Goal: Task Accomplishment & Management: Manage account settings

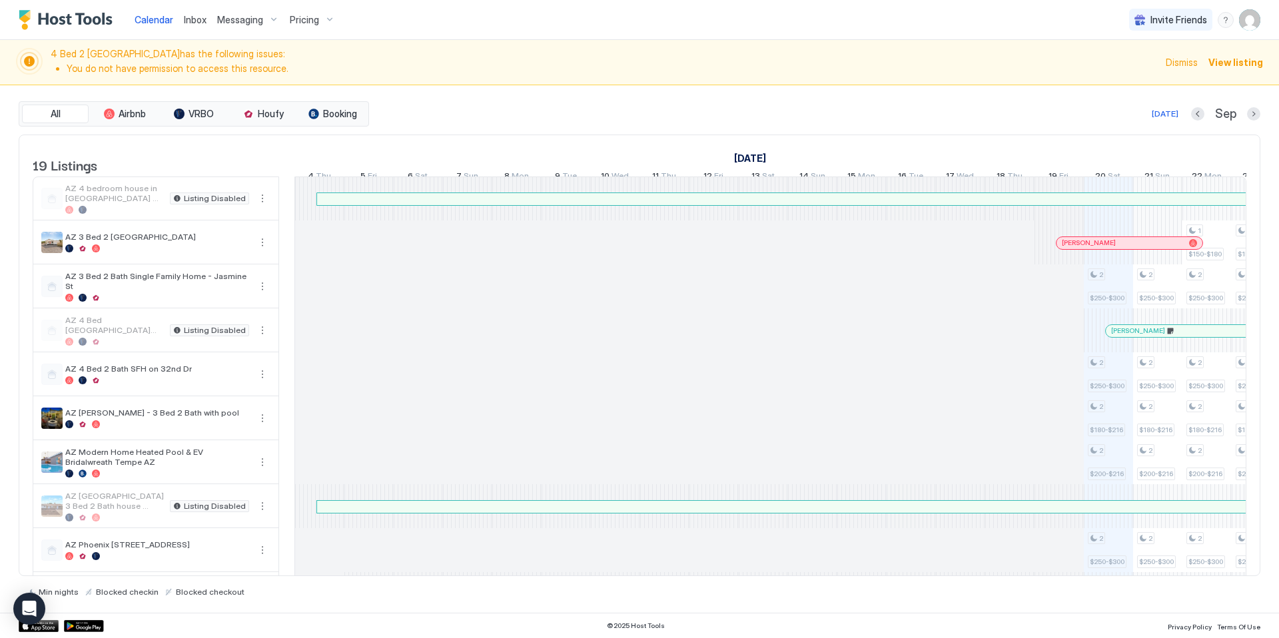
scroll to position [0, 254]
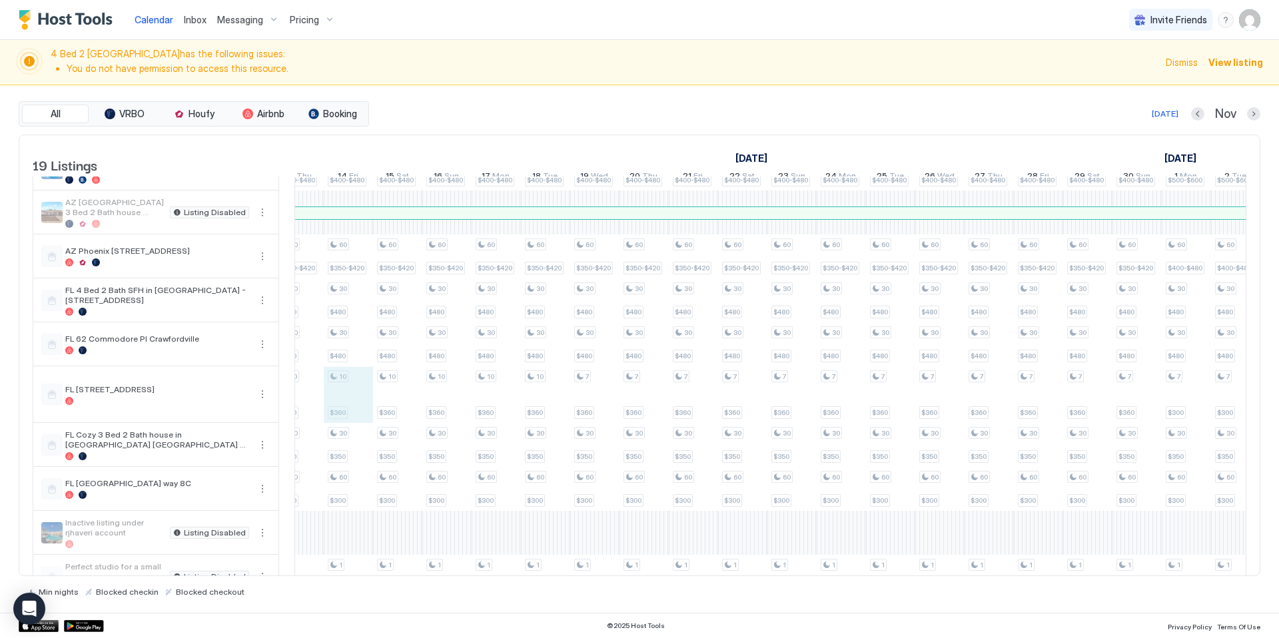
click at [352, 397] on div "60 $450-$540 60 $500-$600 60 $400-$480 60 $350-$420 60 $350-$504 60 $350-$420 3…" at bounding box center [1285, 219] width 2908 height 847
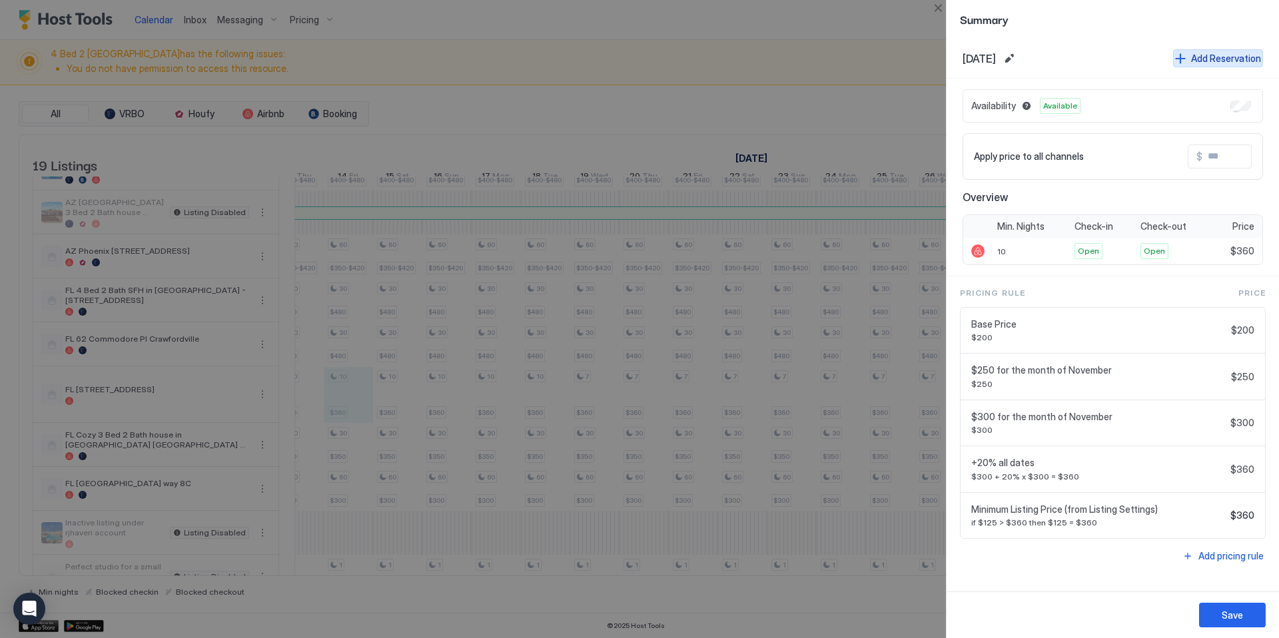
click at [1231, 60] on div "Add Reservation" at bounding box center [1226, 58] width 70 height 14
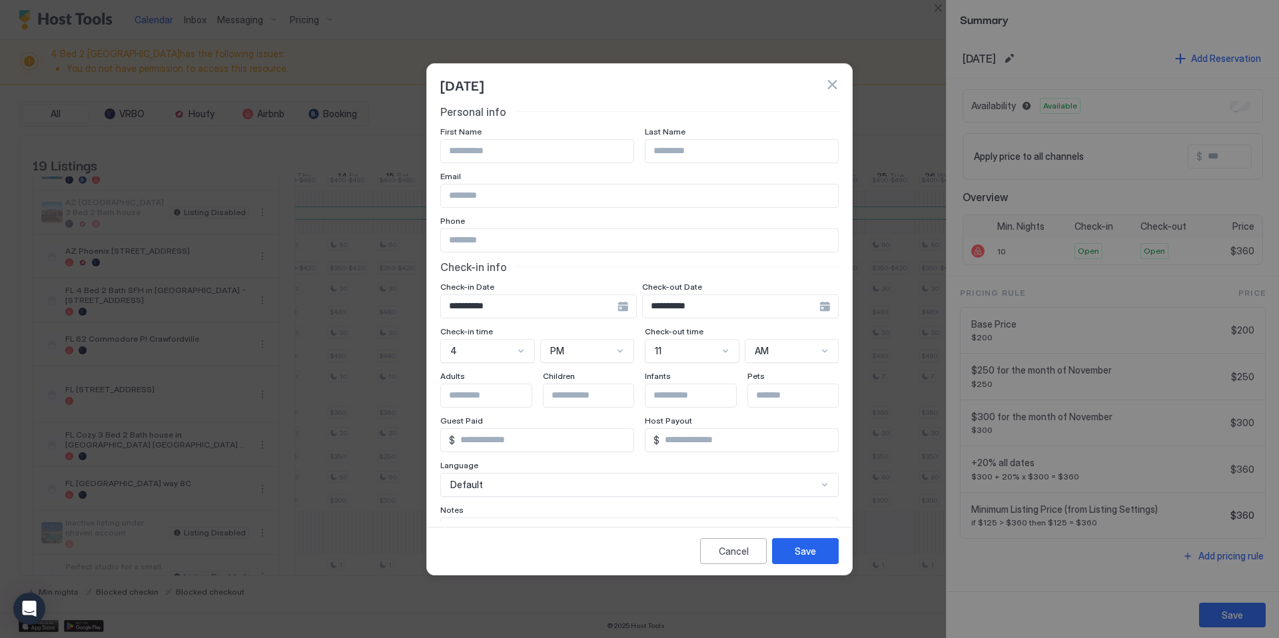
click at [514, 153] on input "Input Field" at bounding box center [537, 151] width 192 height 23
type input "*******"
click at [685, 153] on input "Input Field" at bounding box center [741, 151] width 192 height 23
type input "*********"
click at [742, 308] on input "**********" at bounding box center [731, 306] width 176 height 23
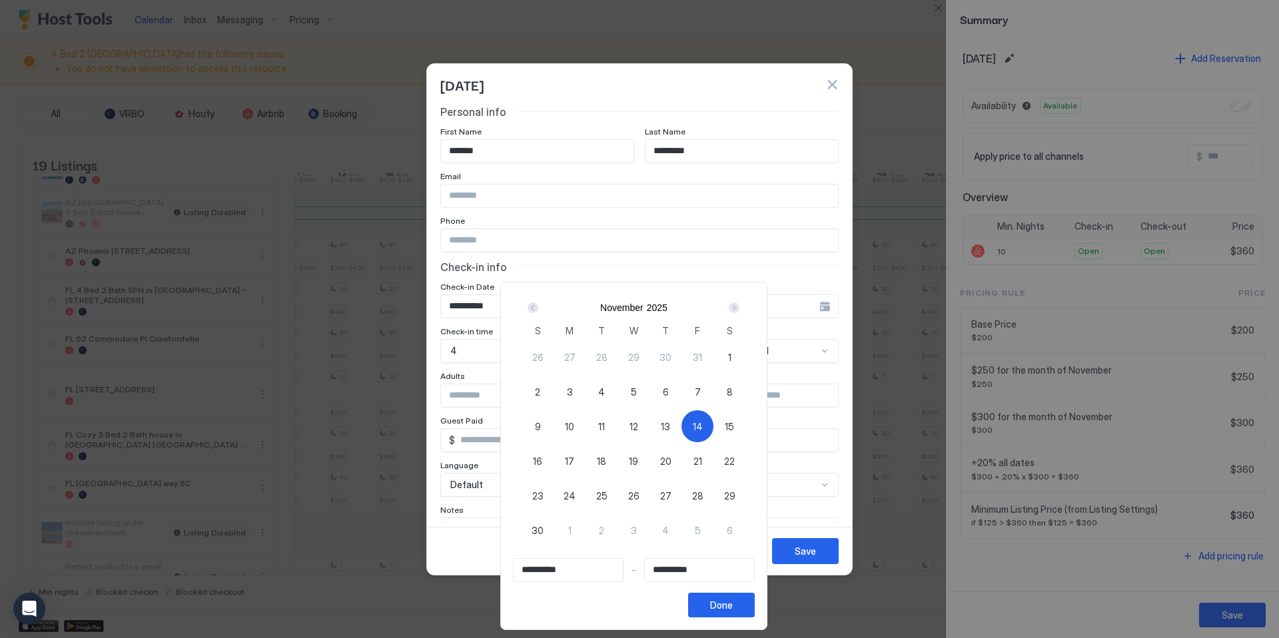
click at [542, 460] on span "16" at bounding box center [537, 461] width 9 height 14
type input "**********"
click at [703, 427] on span "14" at bounding box center [698, 427] width 10 height 14
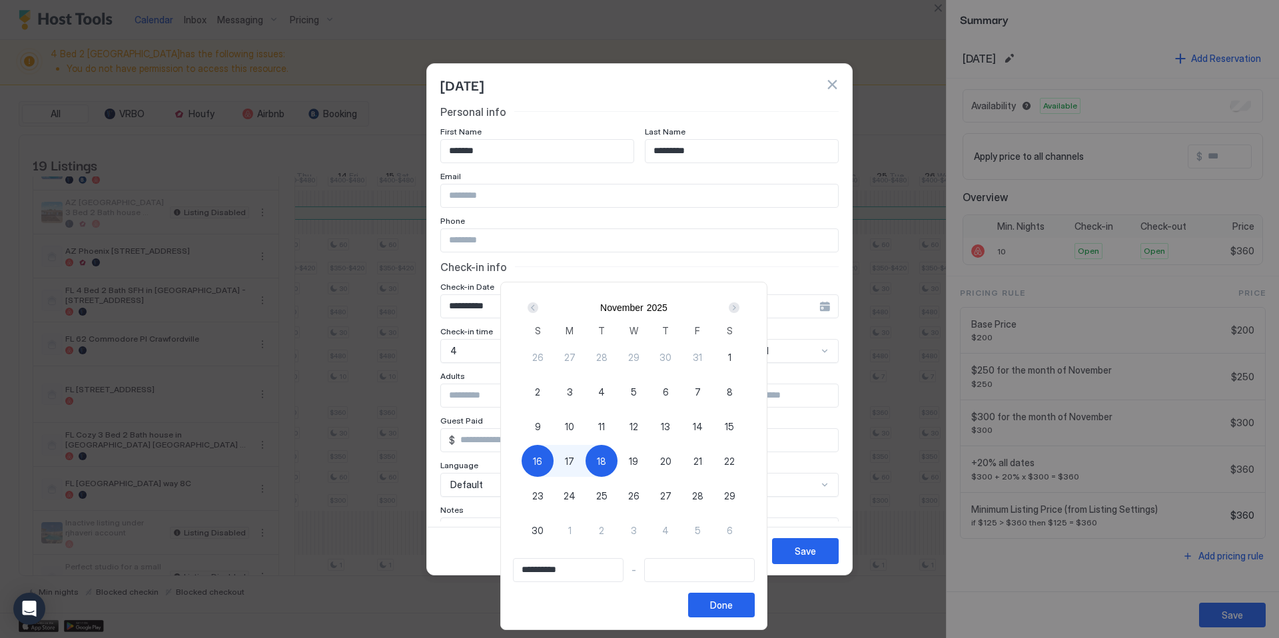
type input "**********"
click at [541, 463] on span "16" at bounding box center [537, 461] width 9 height 14
type input "**********"
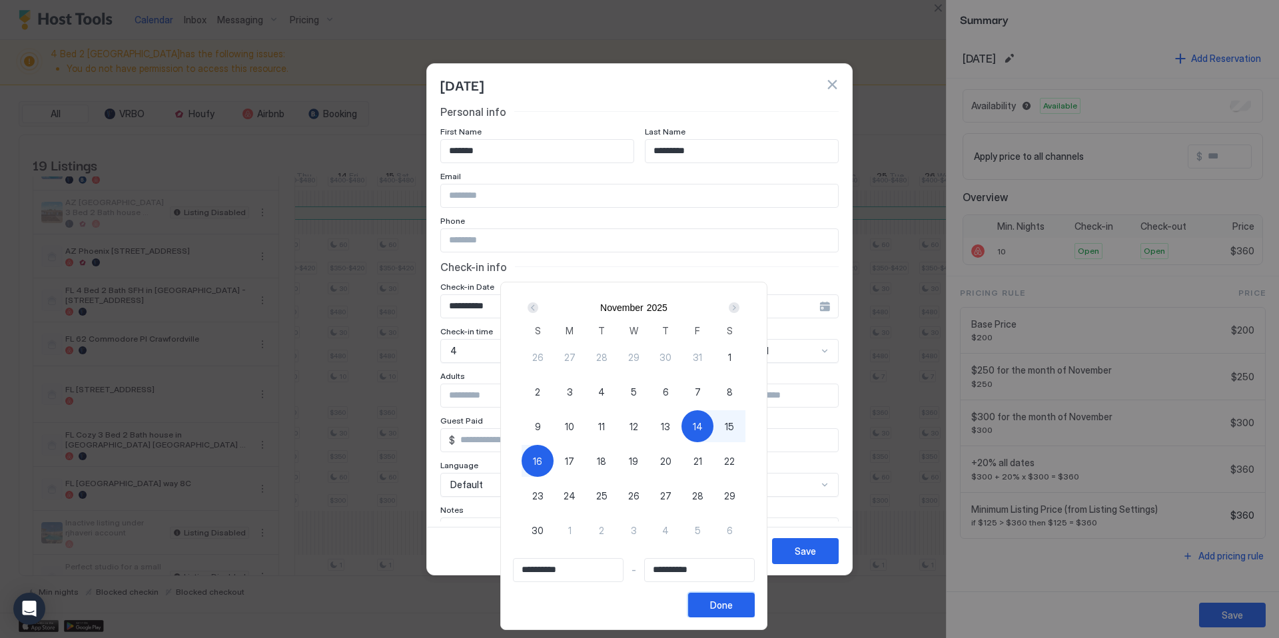
click at [733, 605] on div "Done" at bounding box center [721, 605] width 23 height 14
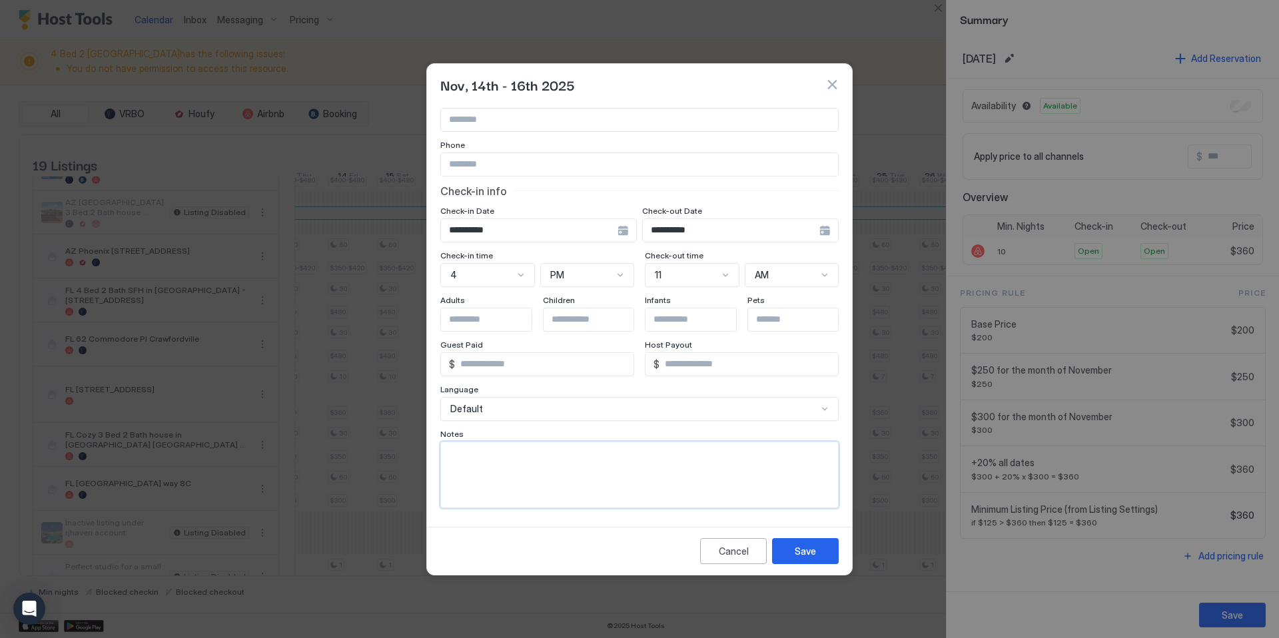
click at [509, 473] on textarea "Input Field" at bounding box center [639, 474] width 397 height 65
type textarea "**********"
click at [809, 541] on button "Save" at bounding box center [805, 551] width 67 height 26
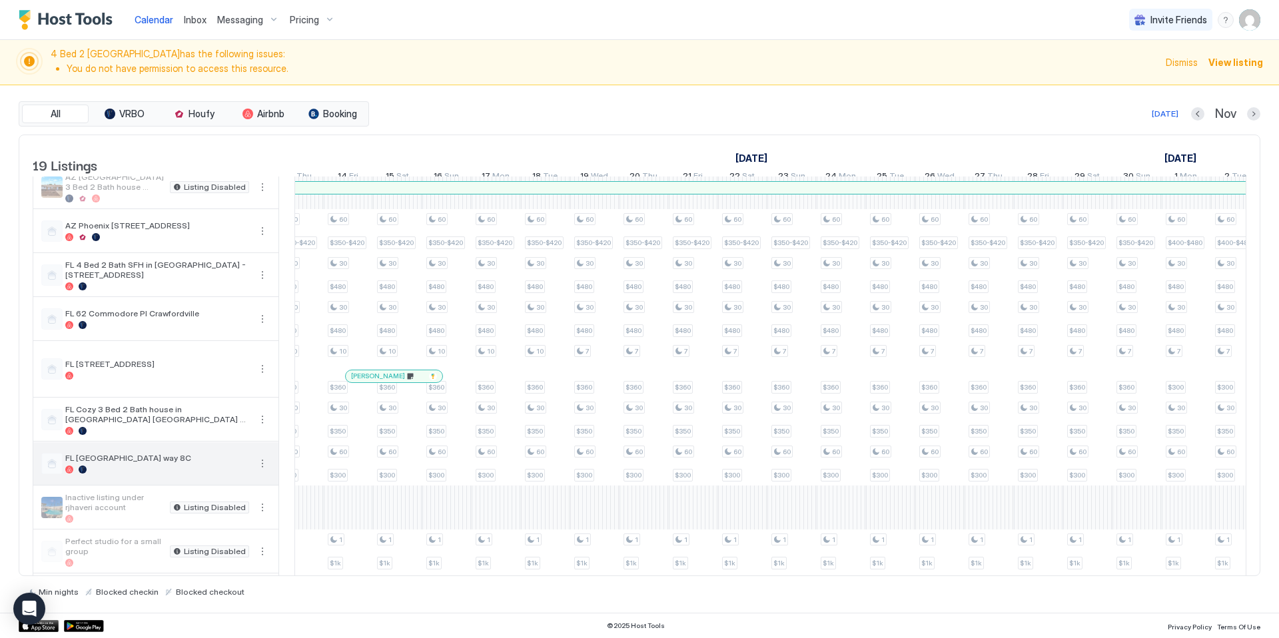
scroll to position [406, 0]
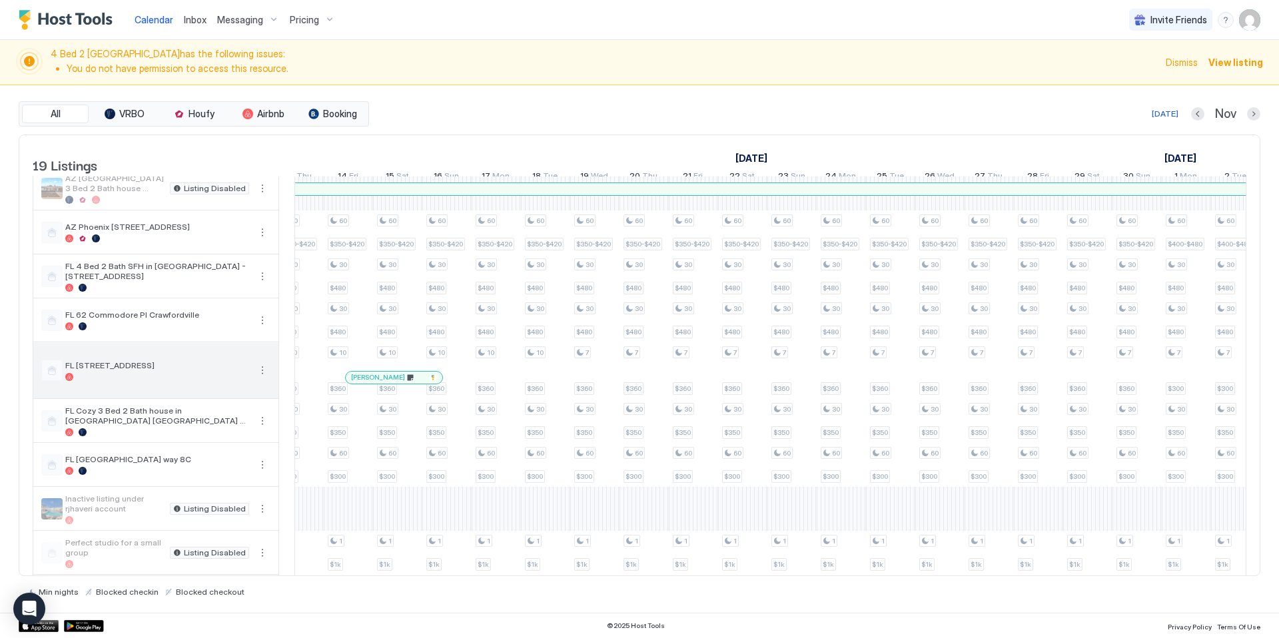
click at [261, 378] on button "More options" at bounding box center [262, 370] width 16 height 16
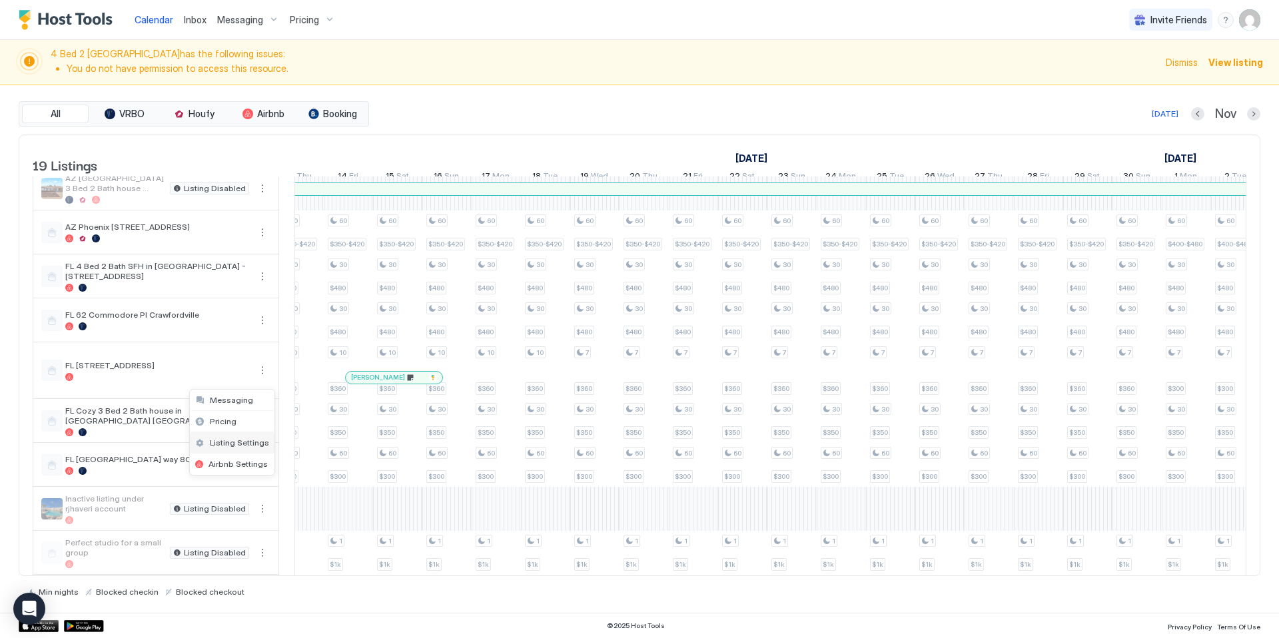
click at [230, 442] on span "Listing Settings" at bounding box center [239, 443] width 59 height 10
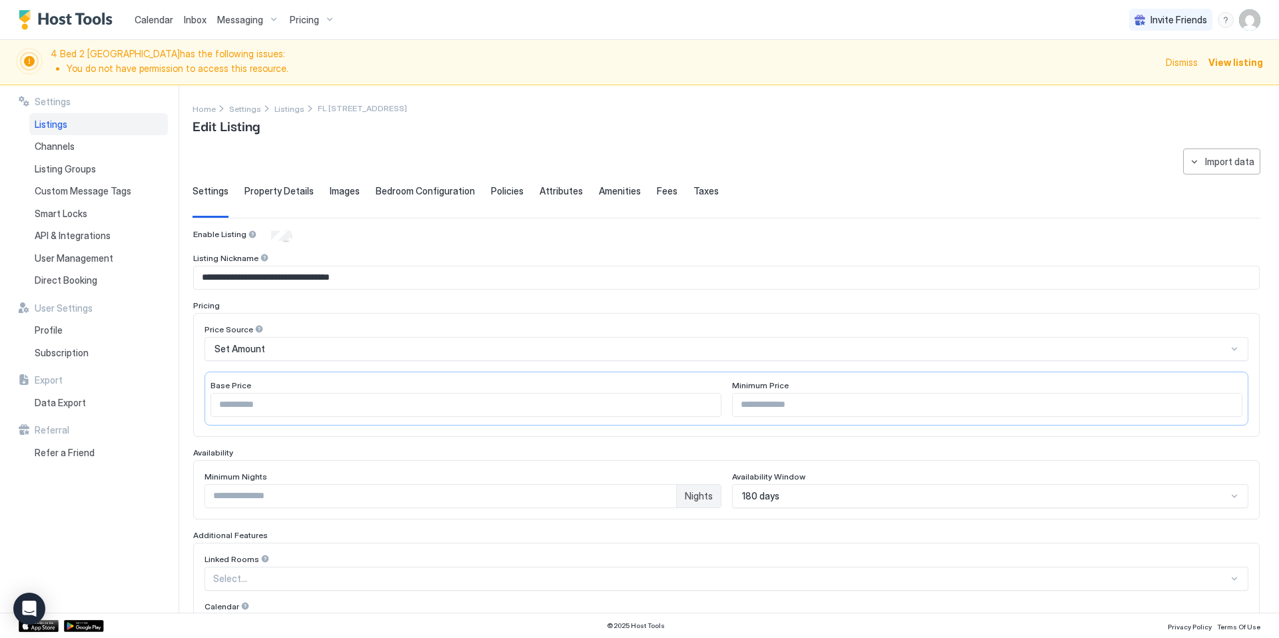
scroll to position [234, 0]
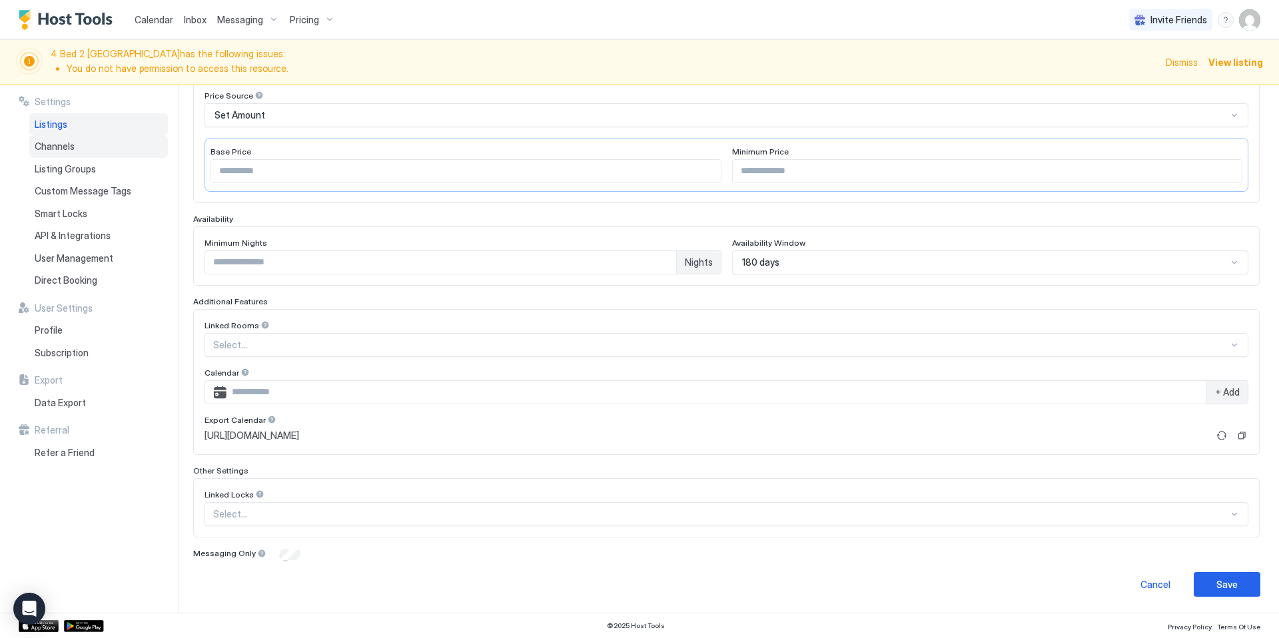
click at [79, 143] on div "Channels" at bounding box center [98, 146] width 139 height 23
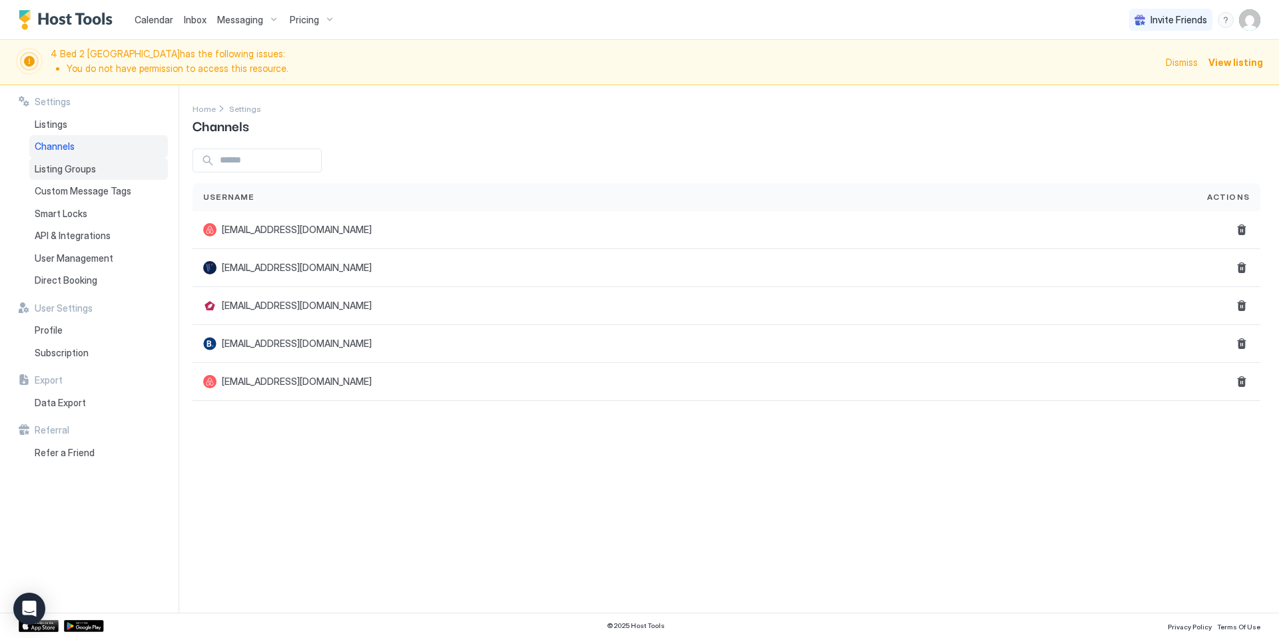
click at [87, 173] on span "Listing Groups" at bounding box center [65, 169] width 61 height 12
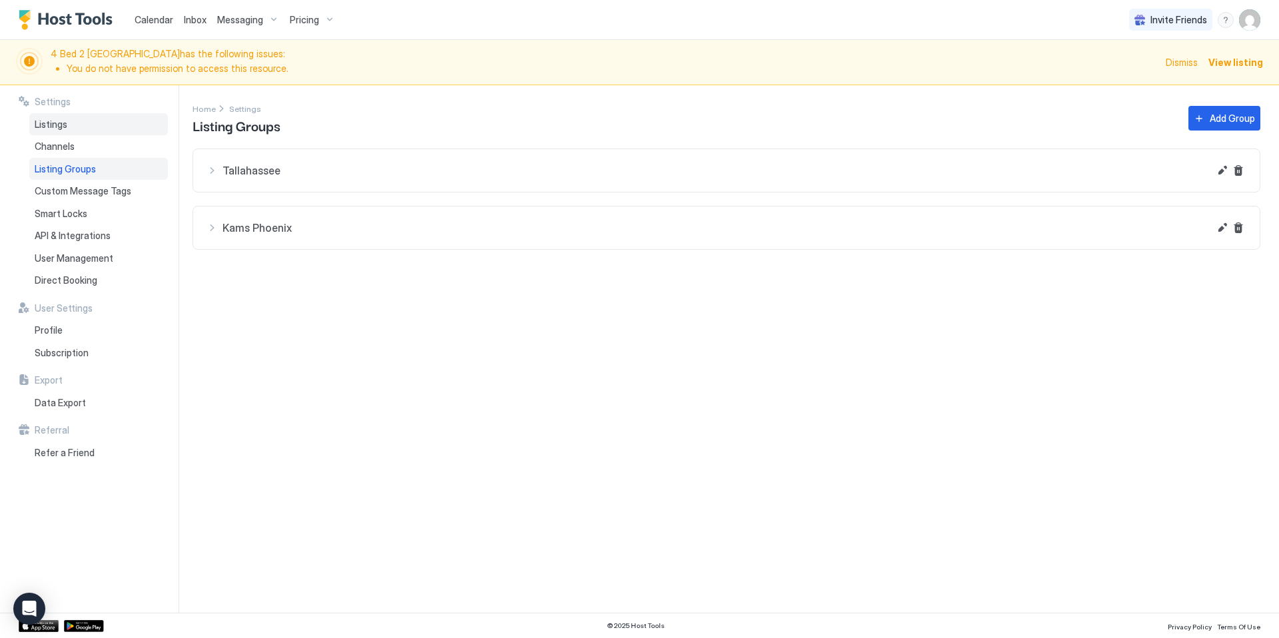
click at [57, 124] on span "Listings" at bounding box center [51, 125] width 33 height 12
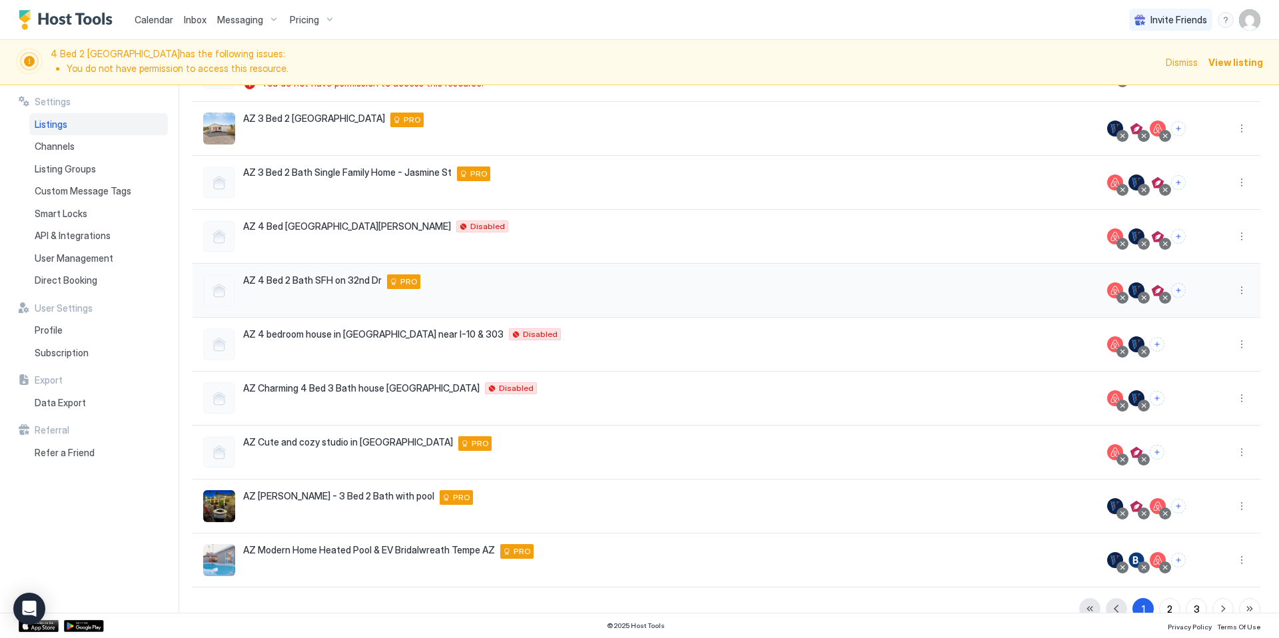
scroll to position [187, 0]
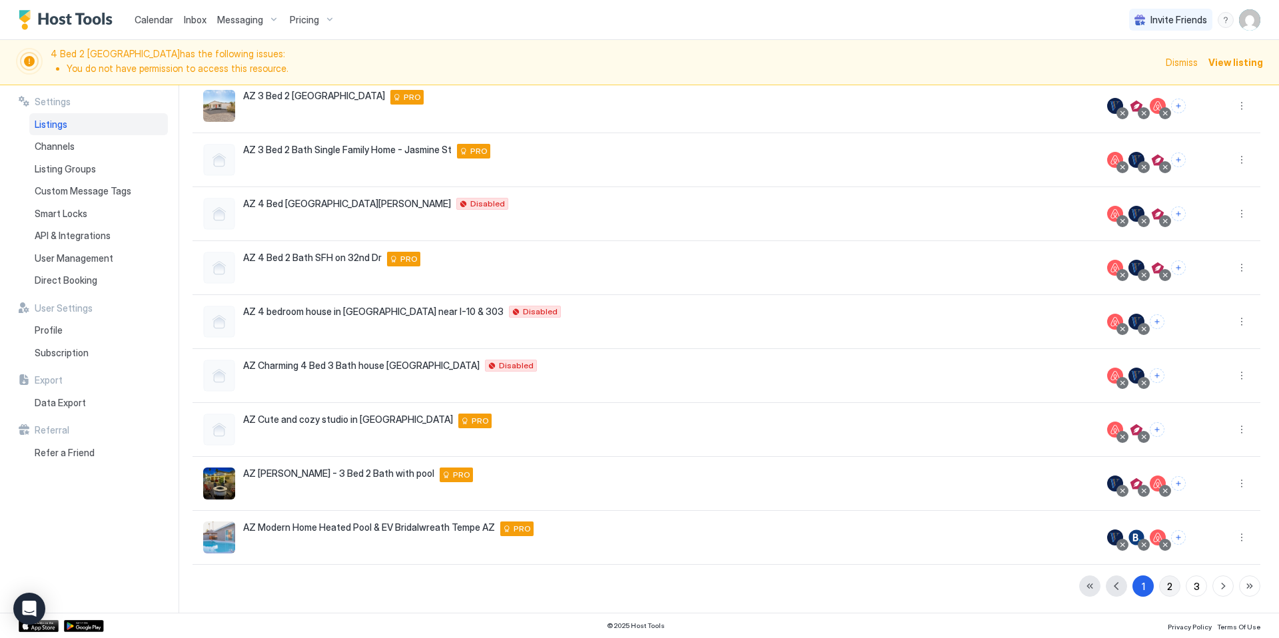
click at [1167, 588] on div "2" at bounding box center [1169, 586] width 5 height 14
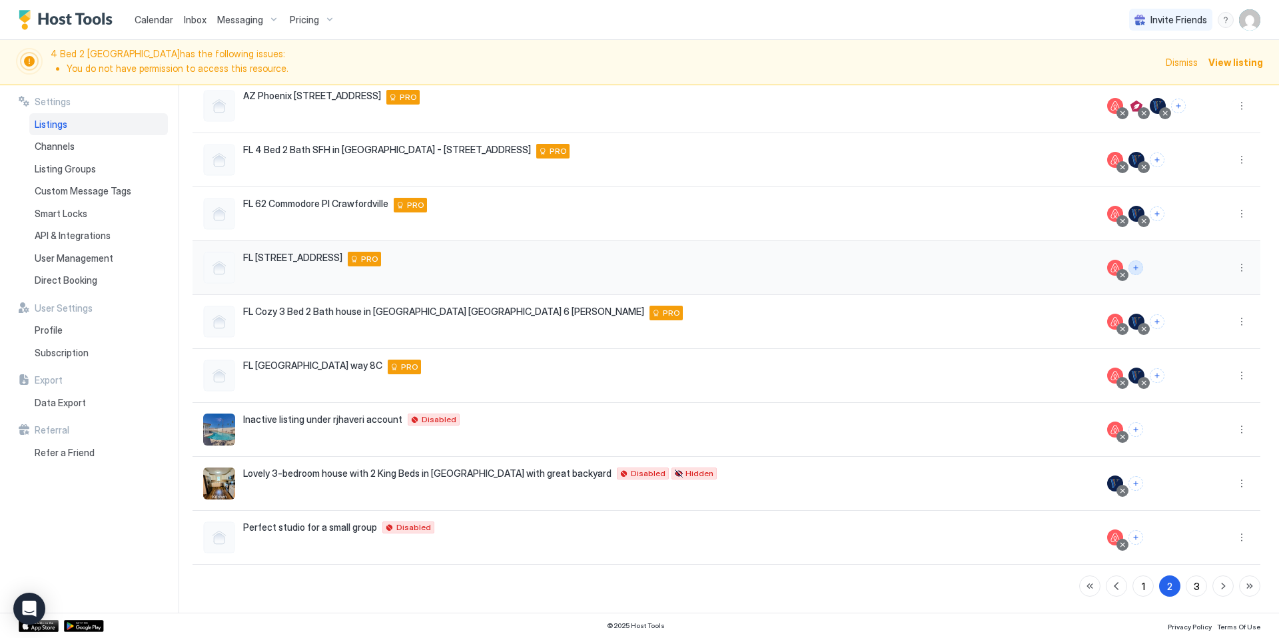
click at [1137, 268] on button "Connect channels" at bounding box center [1135, 267] width 15 height 15
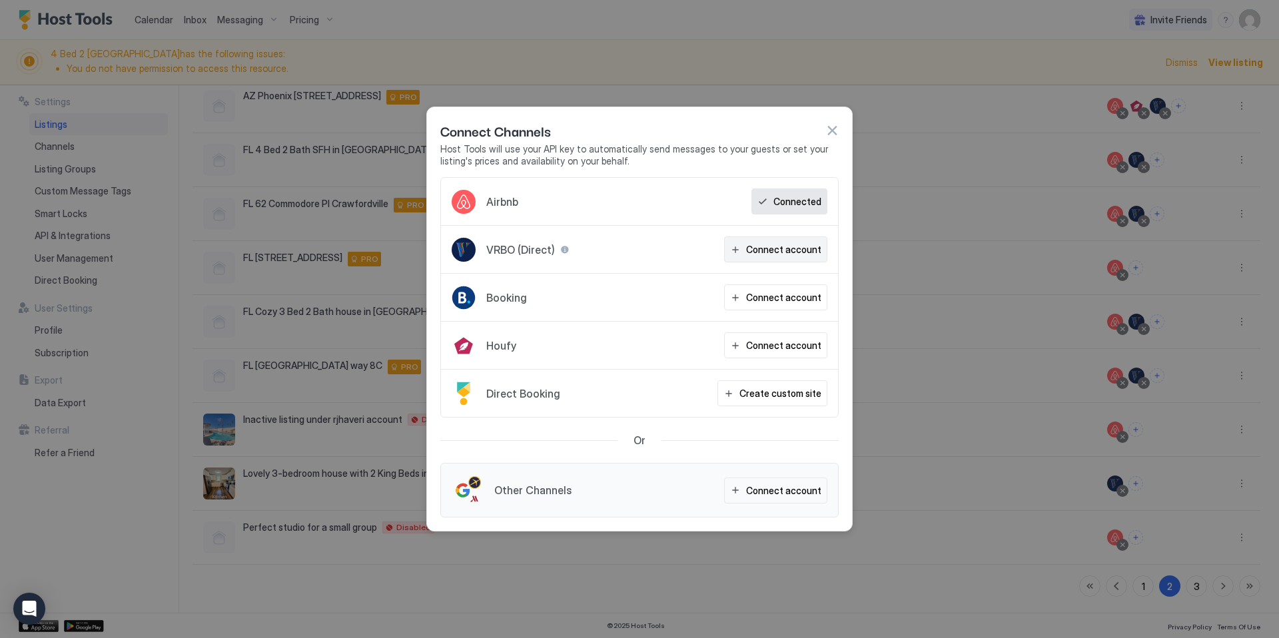
click at [783, 248] on div "Connect account" at bounding box center [783, 249] width 75 height 14
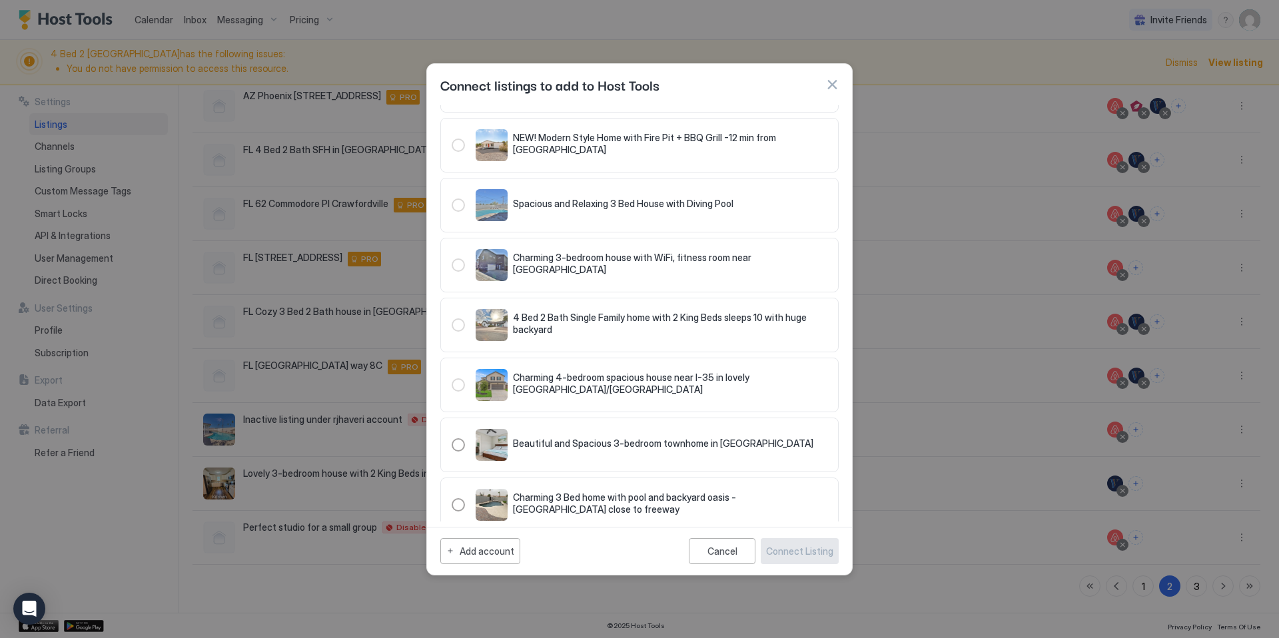
scroll to position [632, 0]
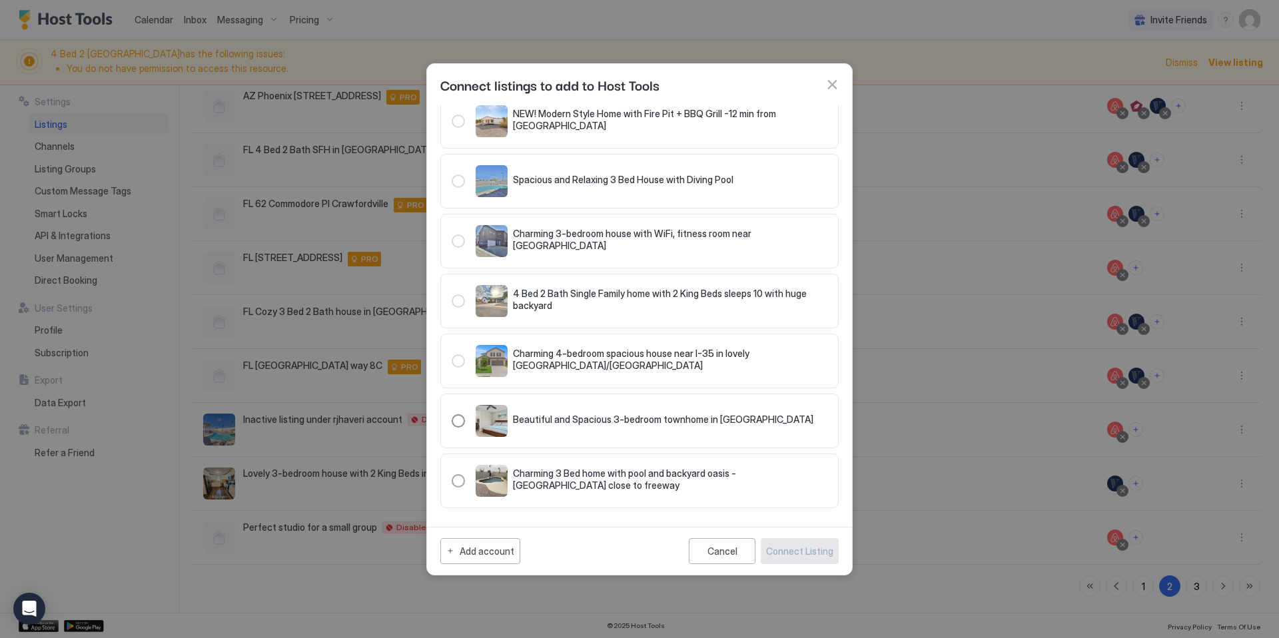
click at [460, 418] on div "321.4442375.5016544" at bounding box center [458, 420] width 13 height 13
click at [811, 545] on div "Connect Listing" at bounding box center [799, 551] width 67 height 14
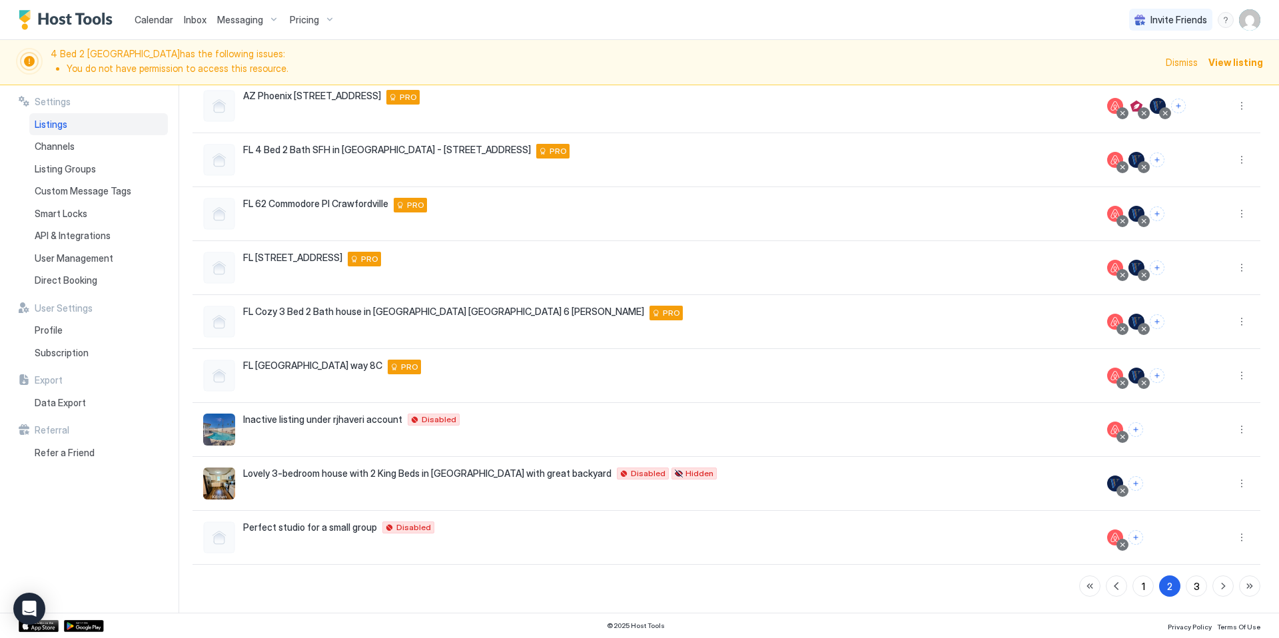
click at [196, 21] on span "Inbox" at bounding box center [195, 19] width 23 height 11
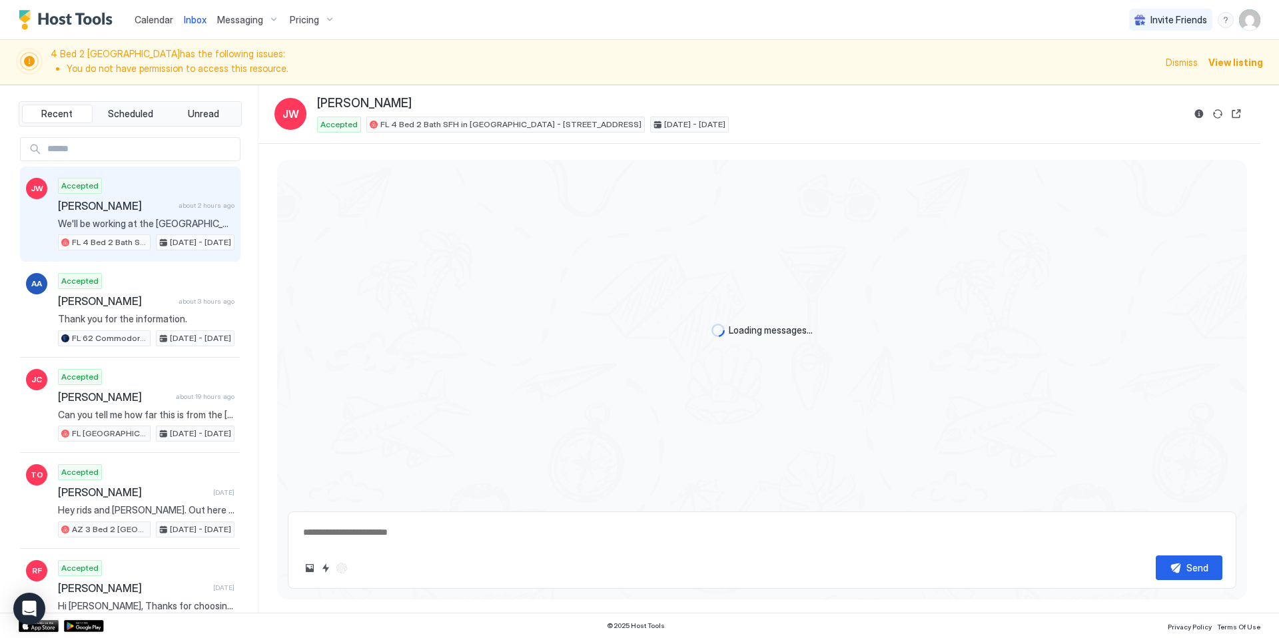
scroll to position [1397, 0]
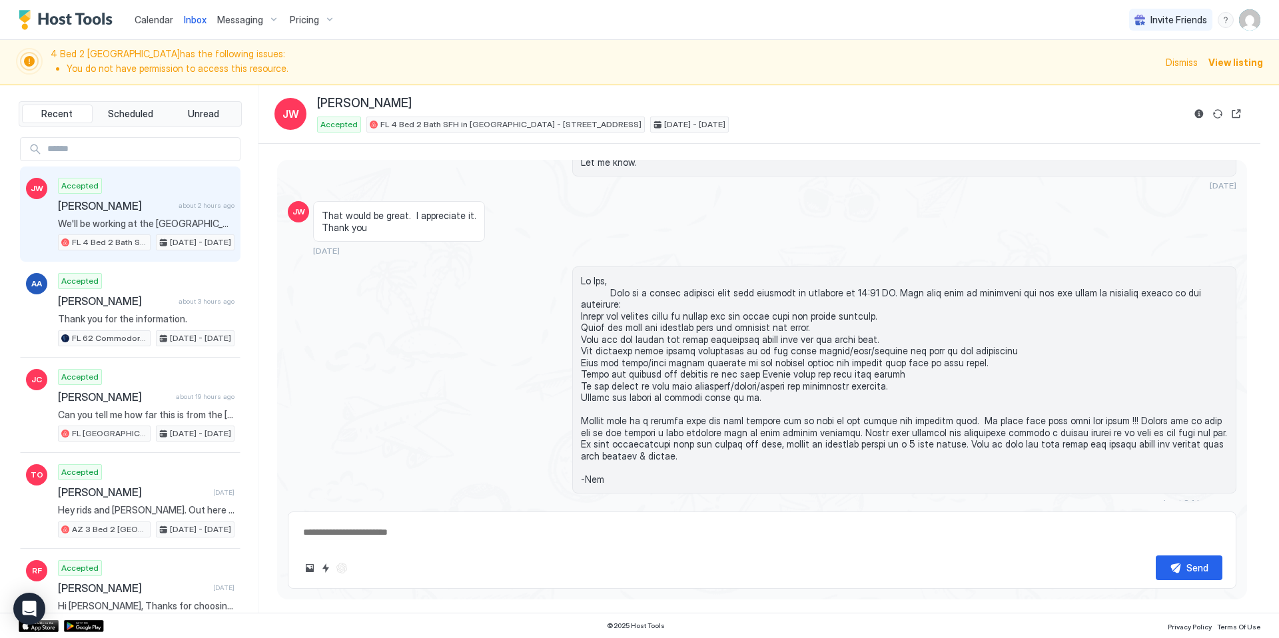
type textarea "*"
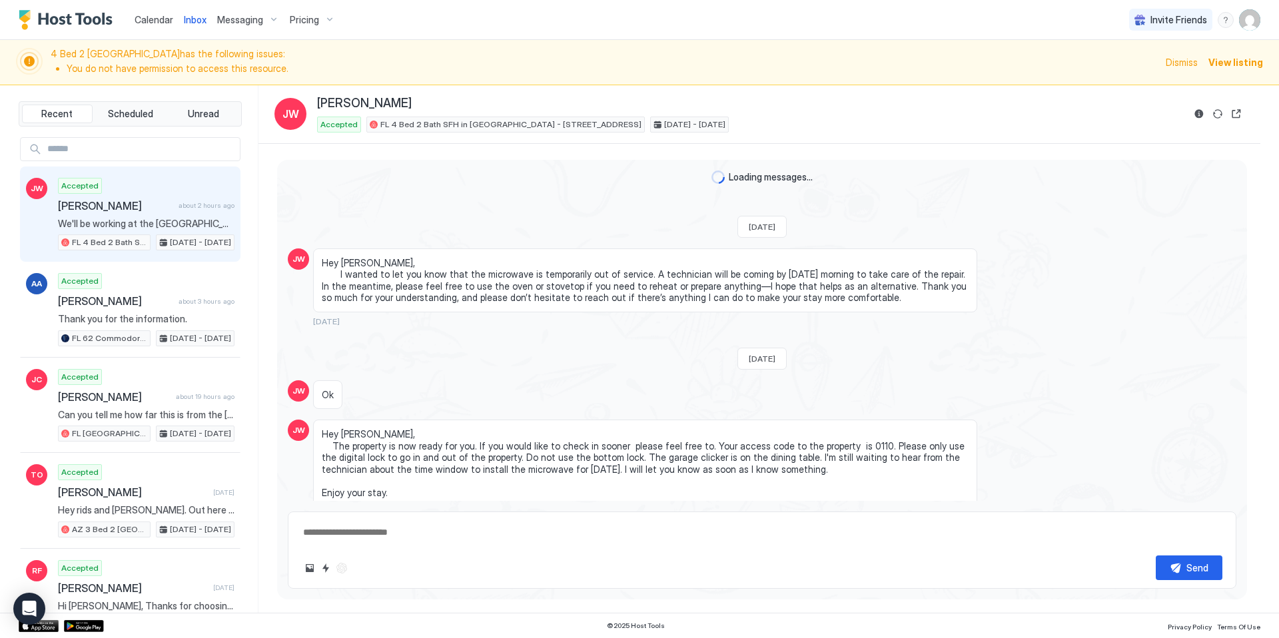
scroll to position [1397, 0]
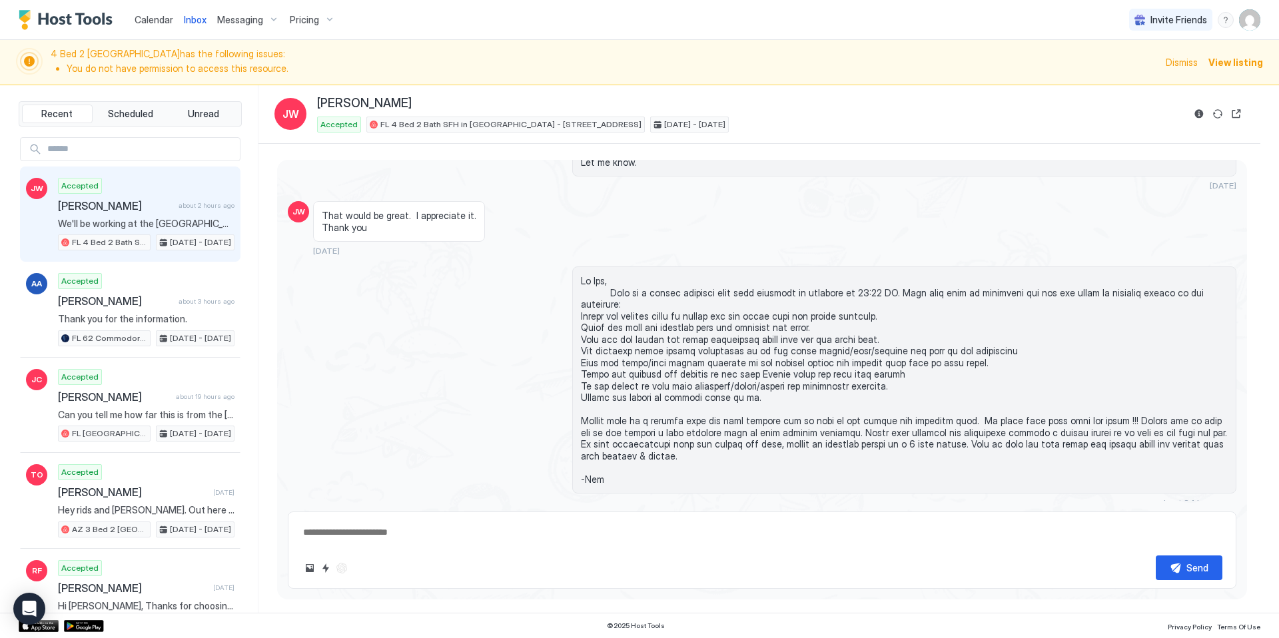
type textarea "*"
click at [149, 18] on span "Calendar" at bounding box center [154, 19] width 39 height 11
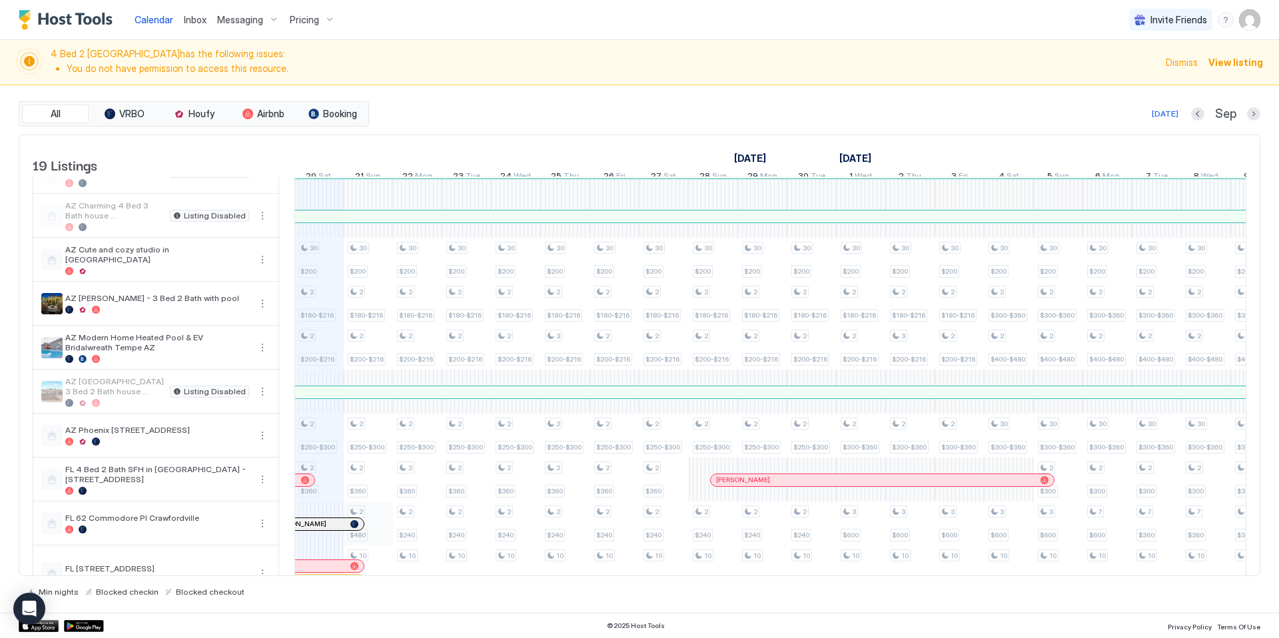
scroll to position [383, 0]
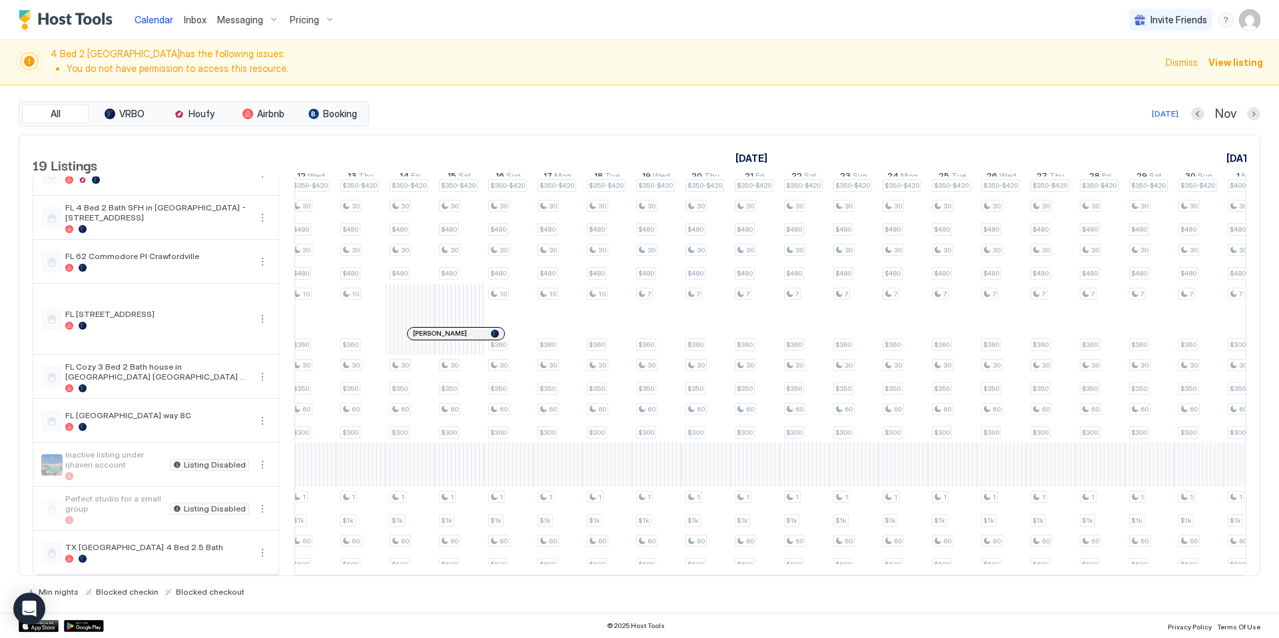
click at [439, 334] on div at bounding box center [439, 333] width 11 height 11
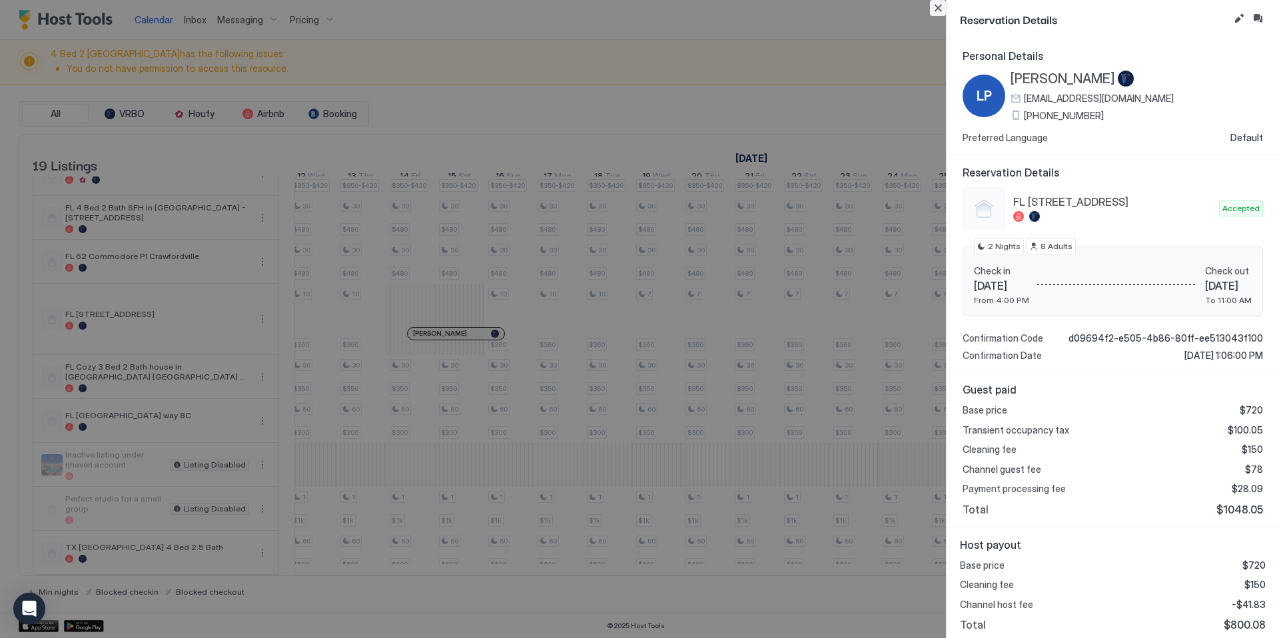
click at [937, 9] on button "Close" at bounding box center [938, 8] width 16 height 16
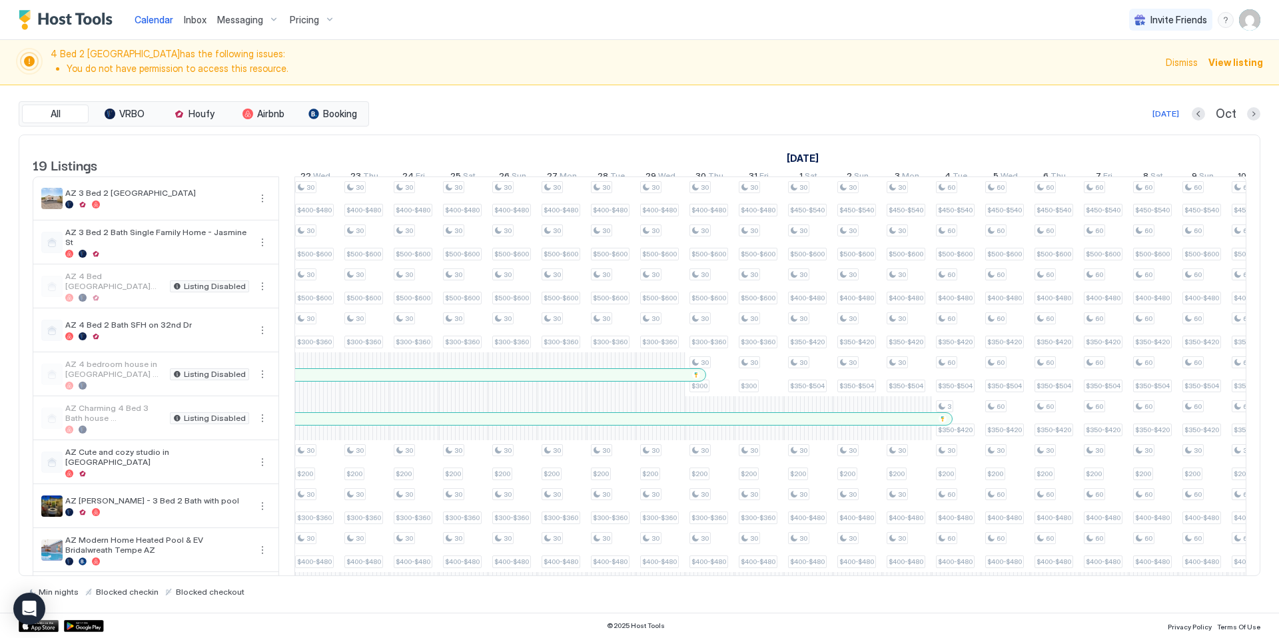
scroll to position [0, 252]
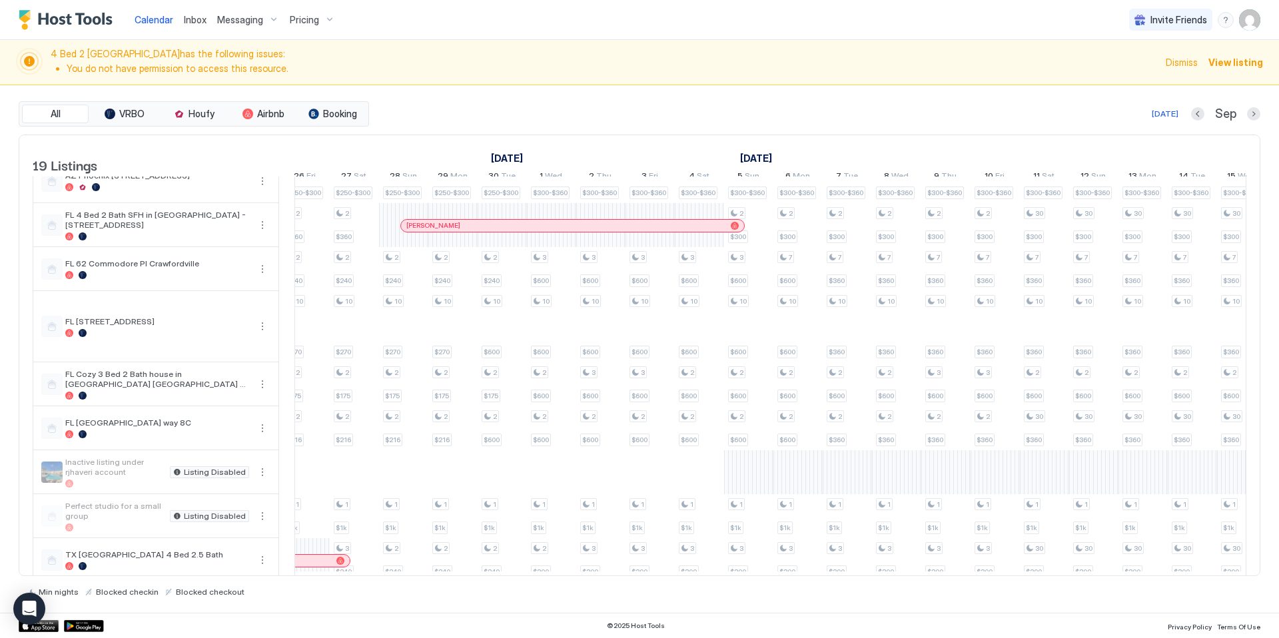
click at [1251, 21] on img "User profile" at bounding box center [1249, 19] width 21 height 21
click at [1134, 75] on span "Settings" at bounding box center [1130, 75] width 36 height 12
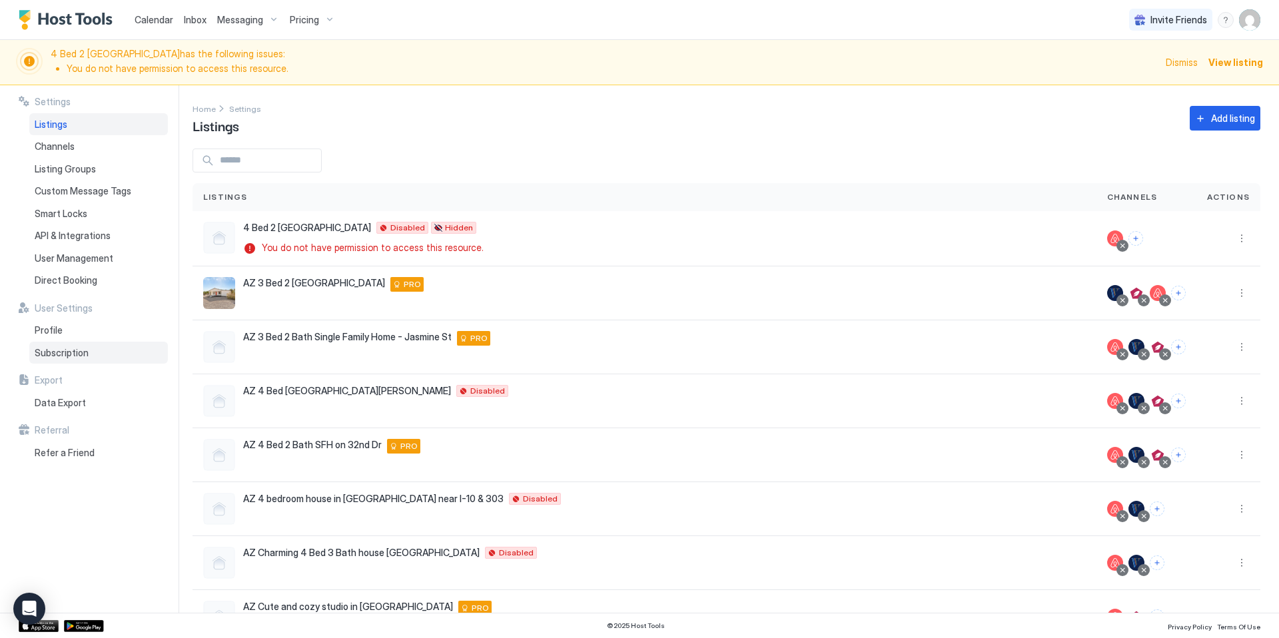
click at [55, 348] on span "Subscription" at bounding box center [62, 353] width 54 height 12
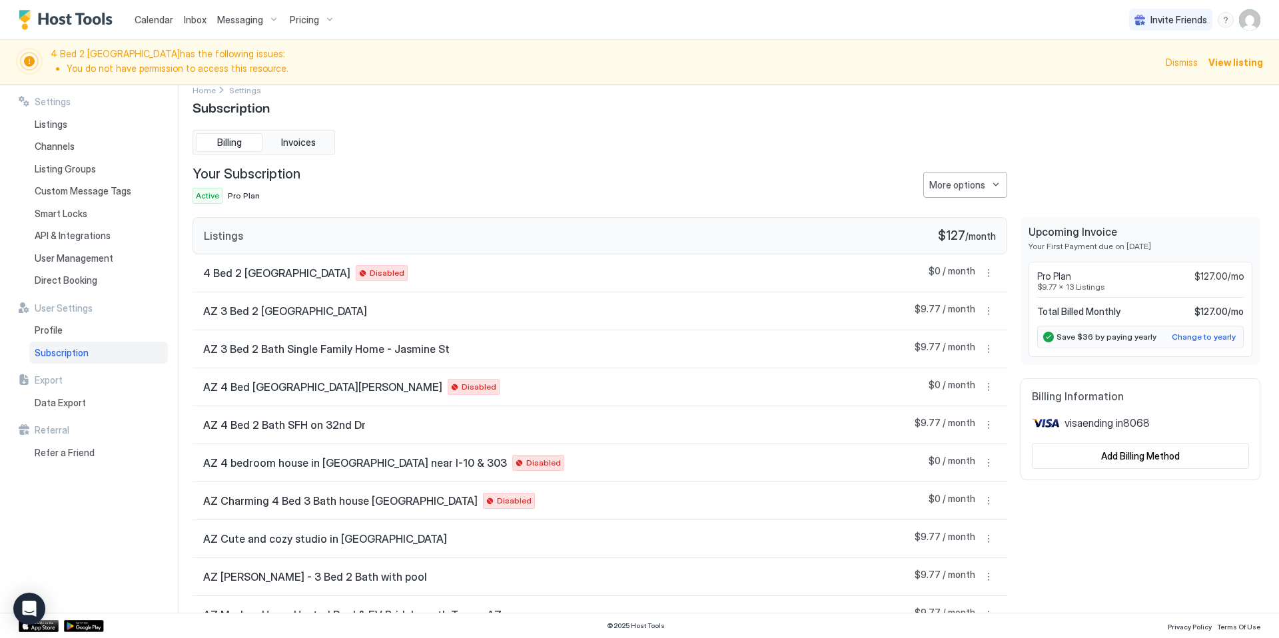
click at [152, 23] on span "Calendar" at bounding box center [154, 19] width 39 height 11
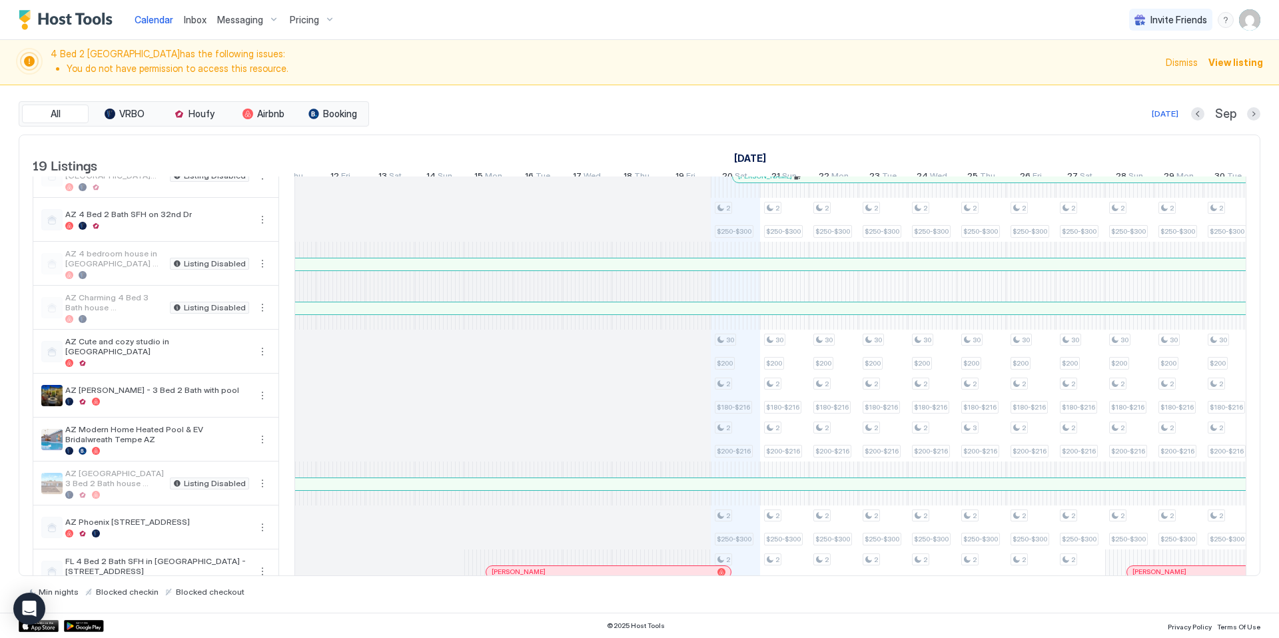
scroll to position [111, 0]
click at [188, 23] on span "Inbox" at bounding box center [195, 19] width 23 height 11
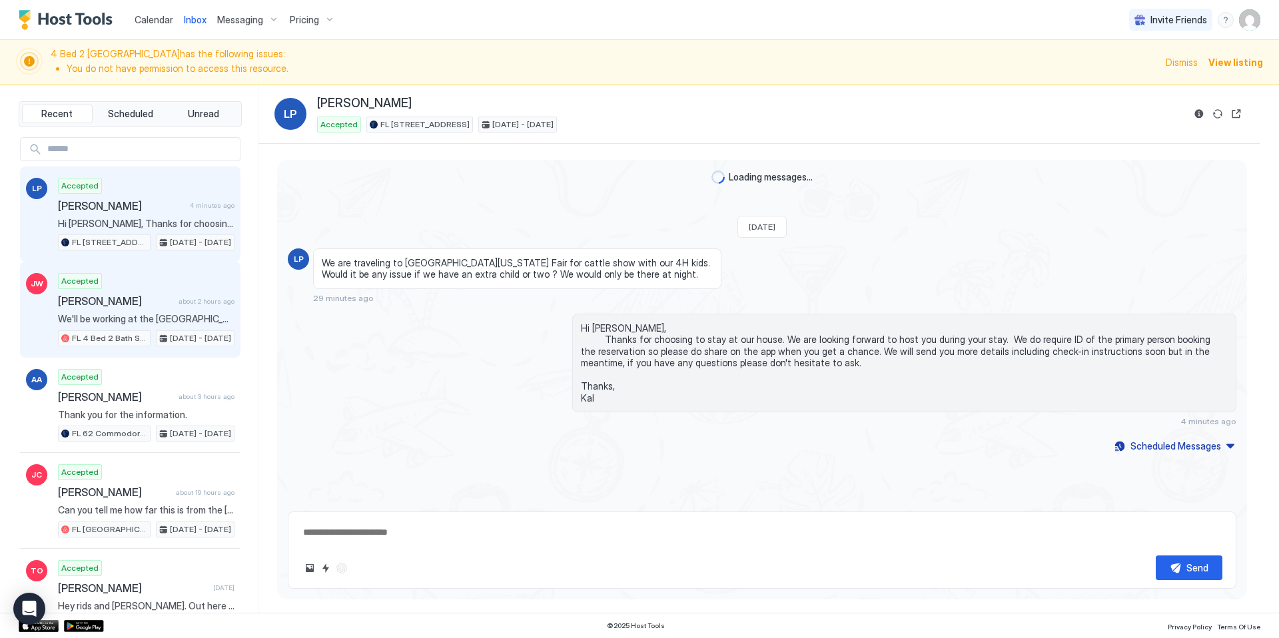
type textarea "*"
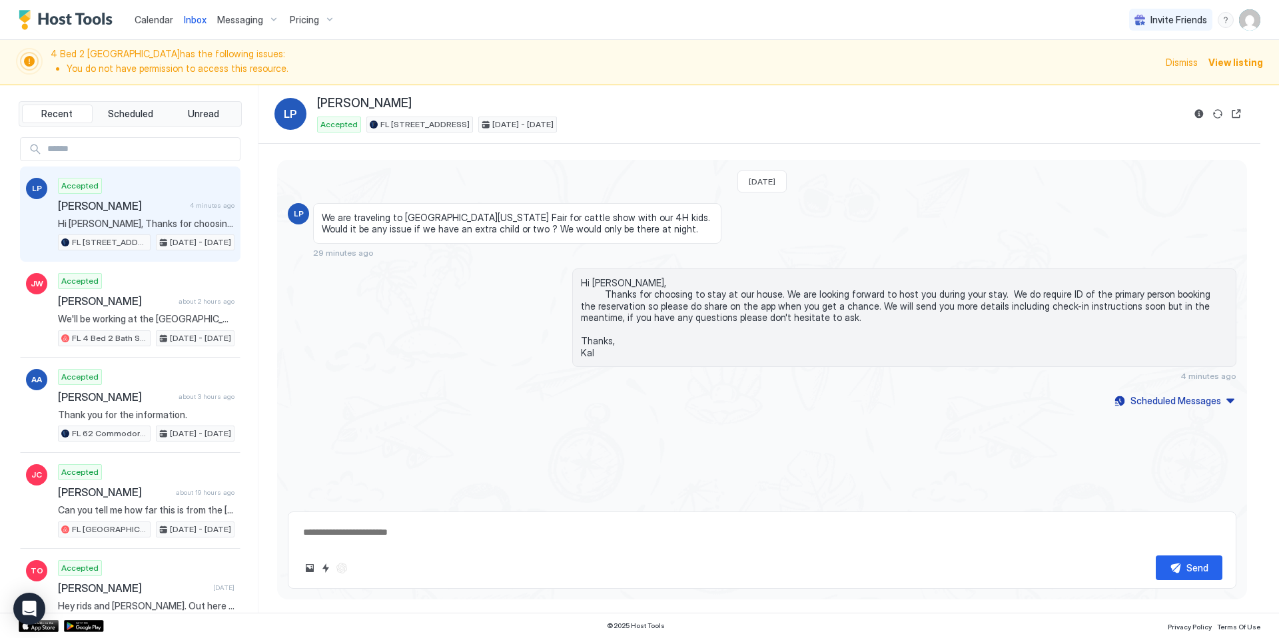
click at [120, 218] on span "Hi [PERSON_NAME], Thanks for choosing to stay at our house. We are looking forw…" at bounding box center [146, 224] width 176 height 12
click at [401, 533] on textarea at bounding box center [762, 532] width 920 height 25
click at [244, 16] on span "Messaging" at bounding box center [240, 20] width 46 height 12
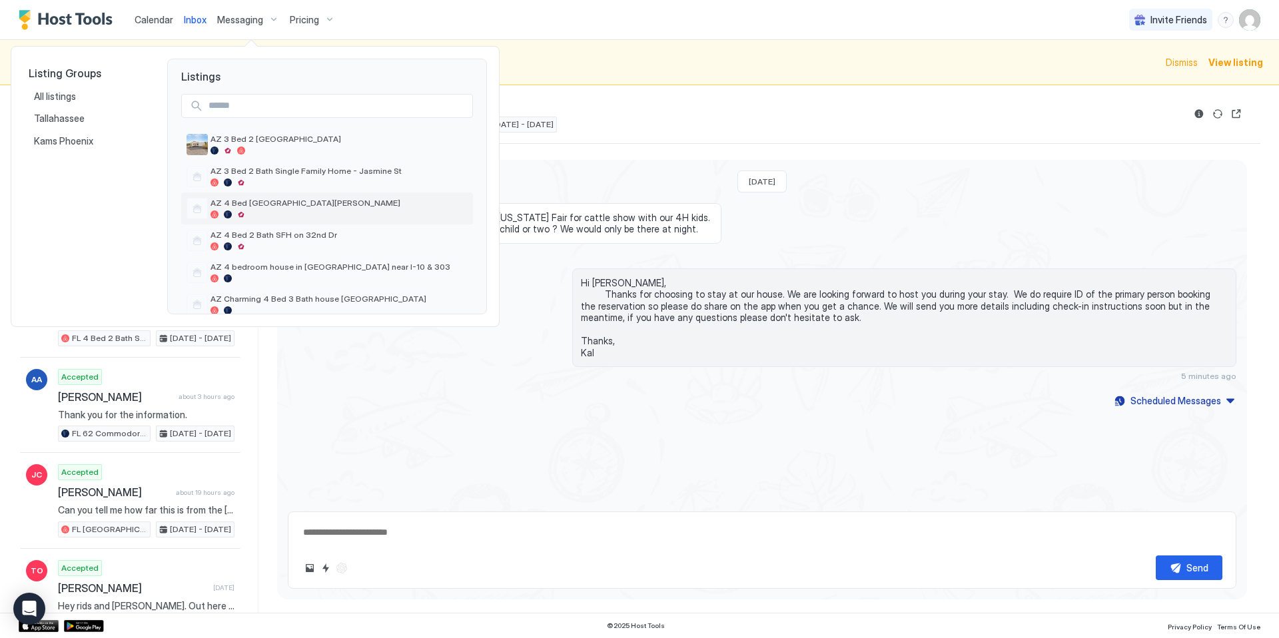
click at [278, 208] on div "AZ 4 Bed [GEOGRAPHIC_DATA][PERSON_NAME]" at bounding box center [338, 208] width 257 height 21
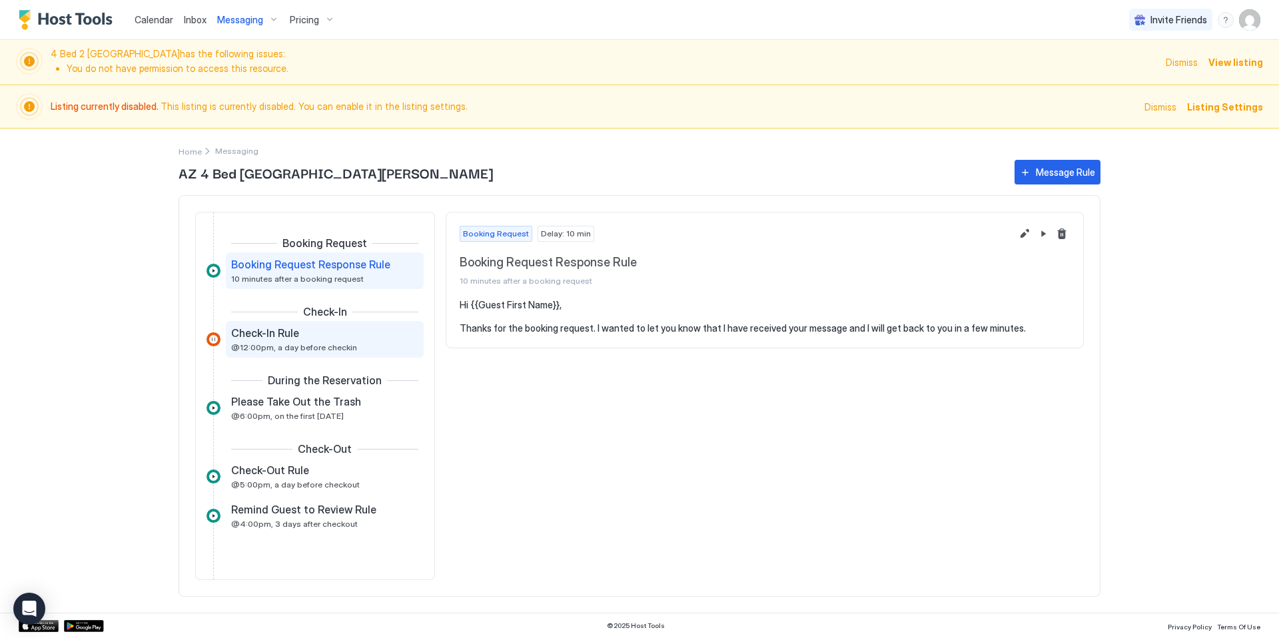
click at [291, 342] on span "@12:00pm, a day before checkin" at bounding box center [294, 347] width 126 height 10
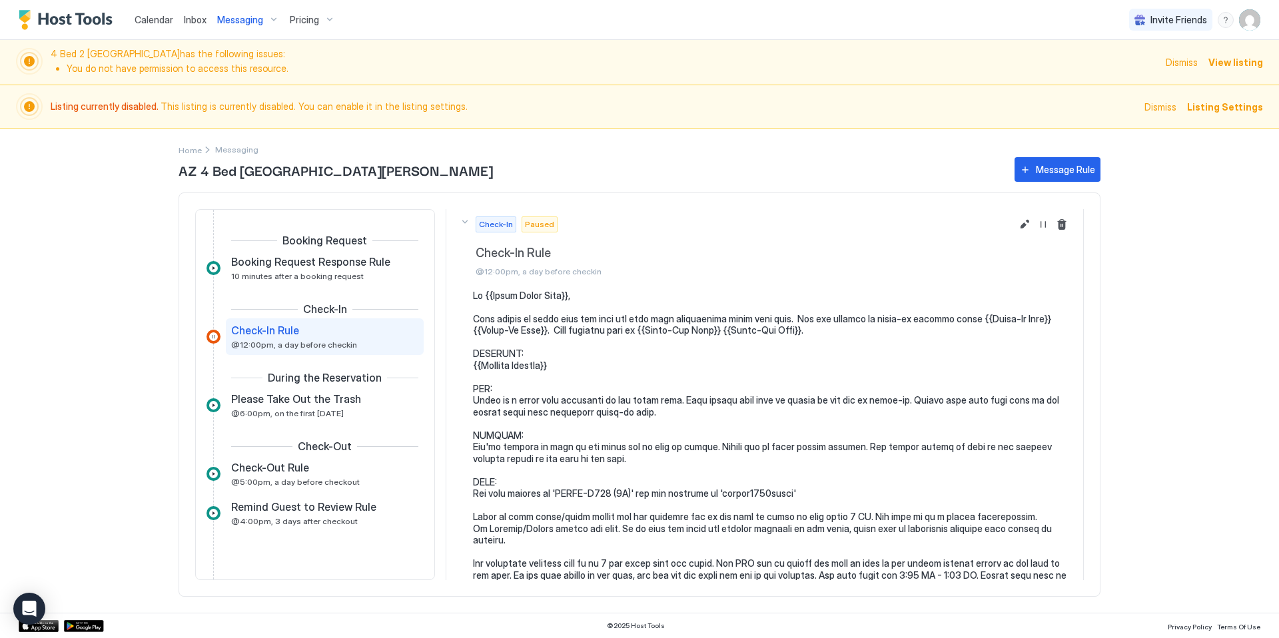
scroll to position [8, 0]
click at [1045, 221] on button "Resume Message Rule" at bounding box center [1043, 223] width 16 height 16
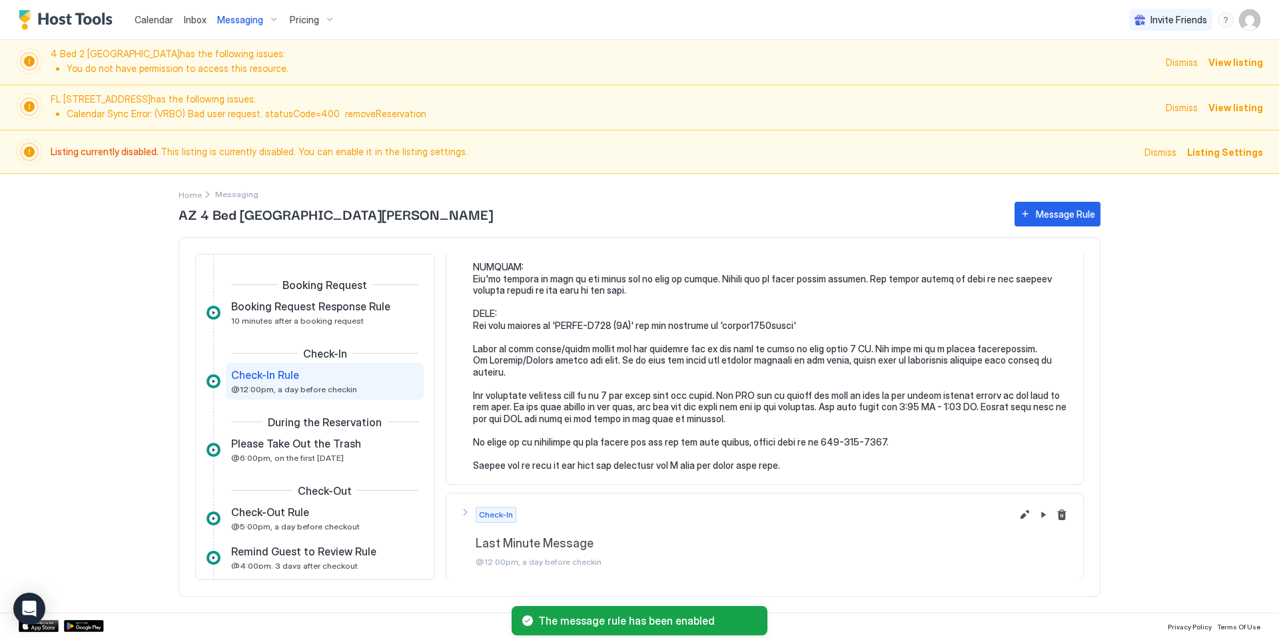
scroll to position [175, 0]
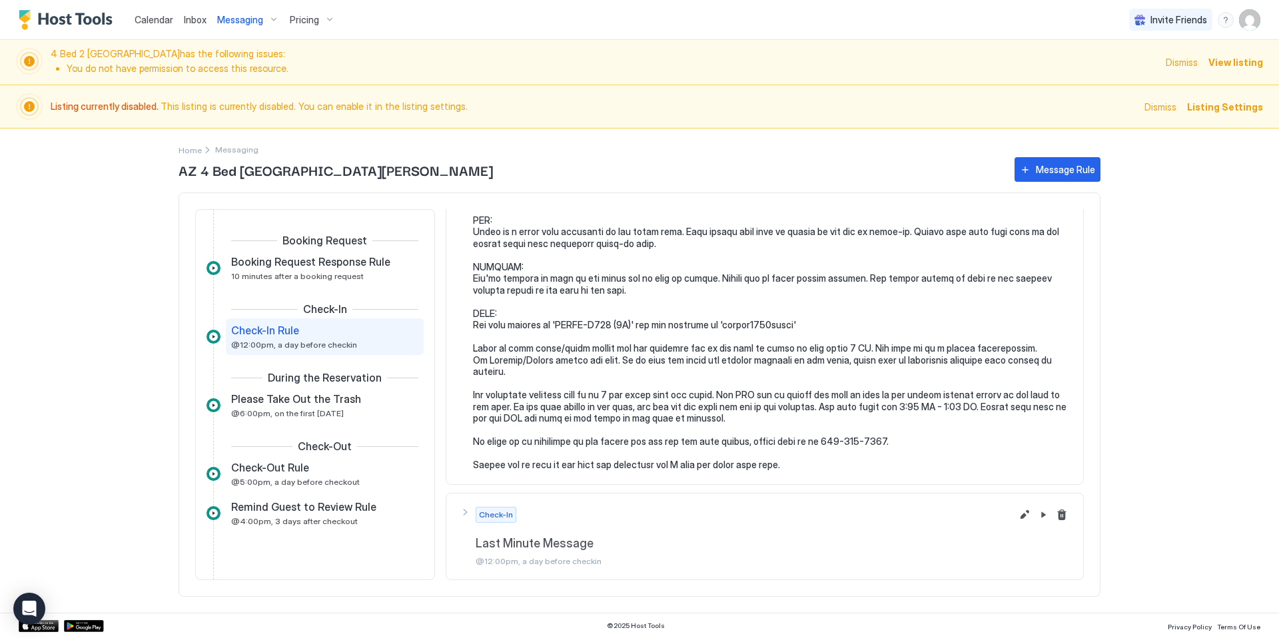
click at [147, 19] on span "Calendar" at bounding box center [154, 19] width 39 height 11
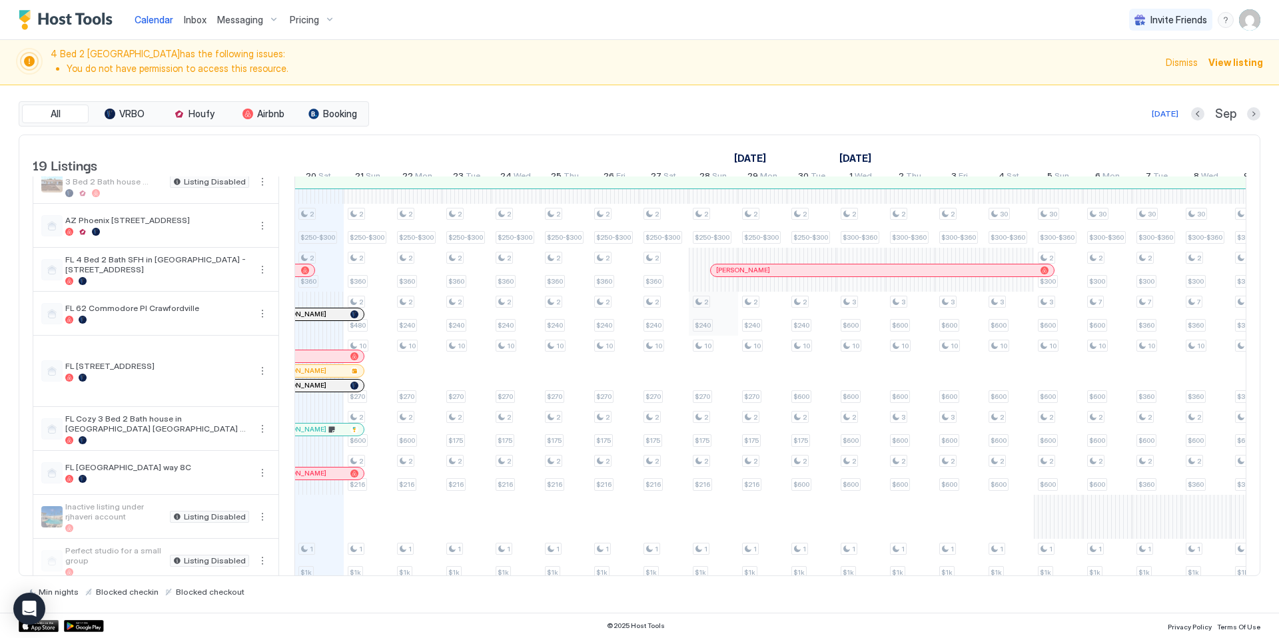
scroll to position [475, 0]
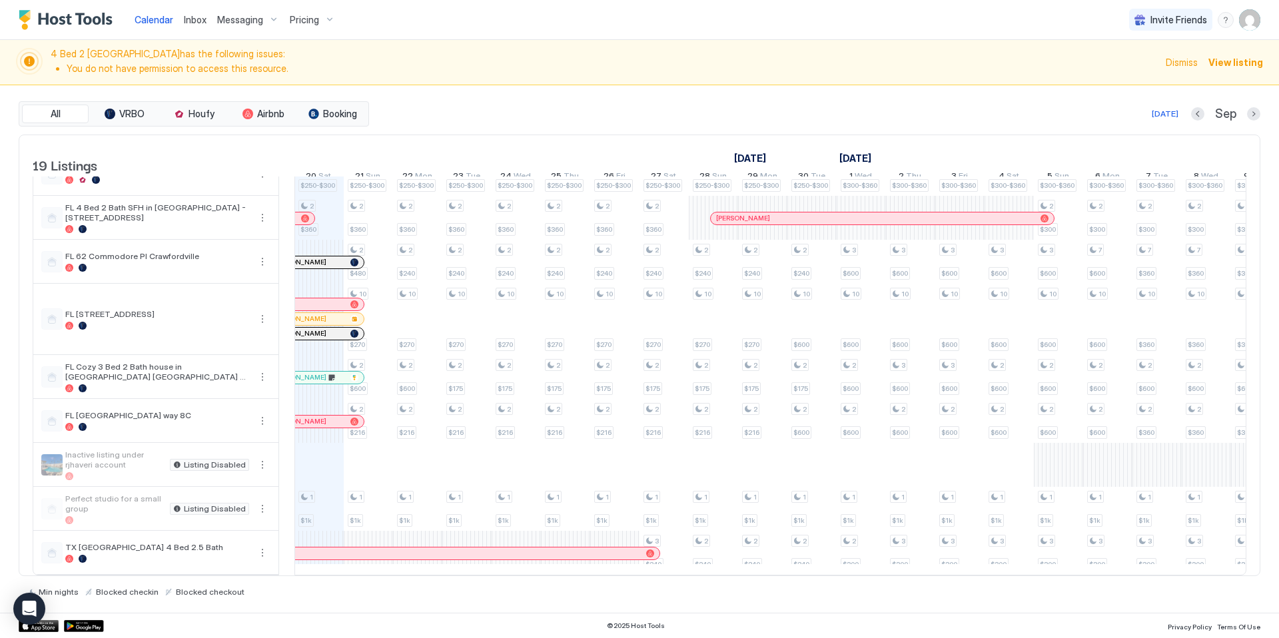
click at [302, 25] on div "Pricing" at bounding box center [312, 20] width 56 height 23
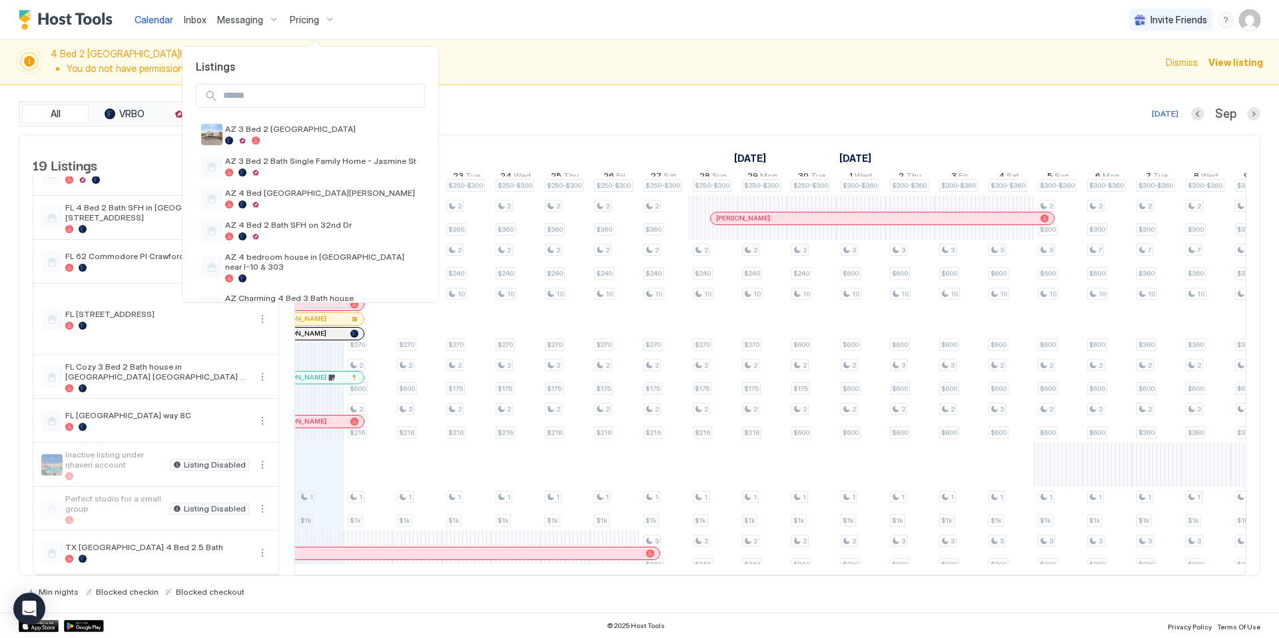
click at [302, 93] on input "Input Field" at bounding box center [321, 96] width 206 height 23
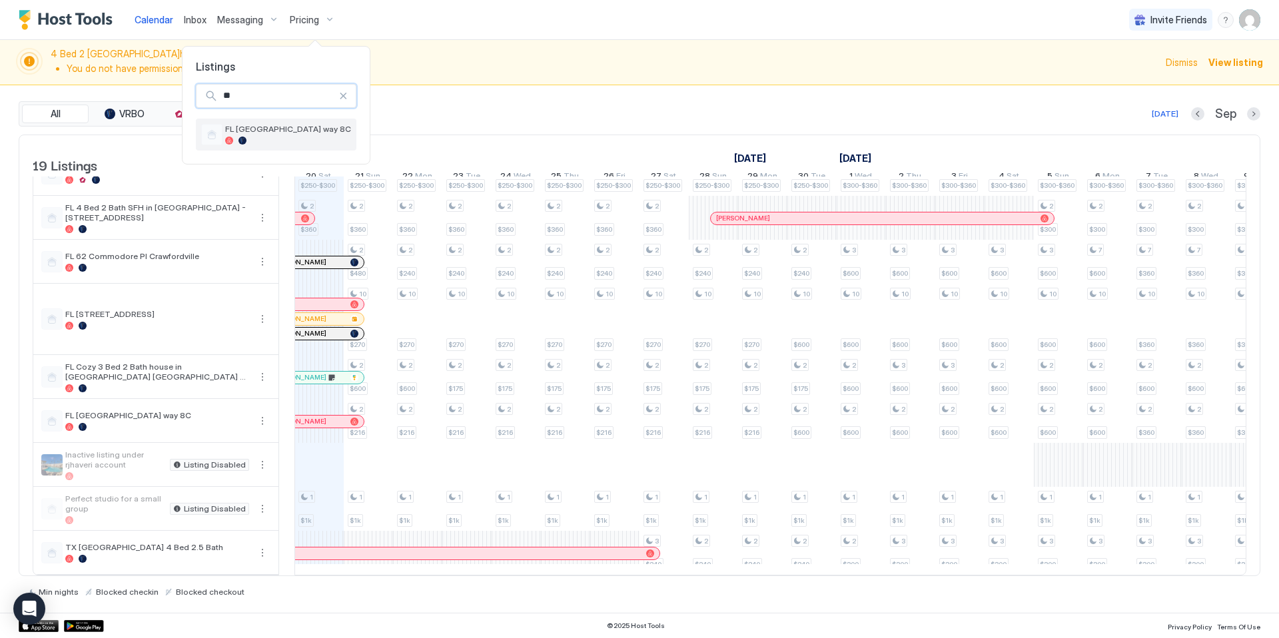
type input "**"
click at [297, 138] on div at bounding box center [288, 141] width 126 height 8
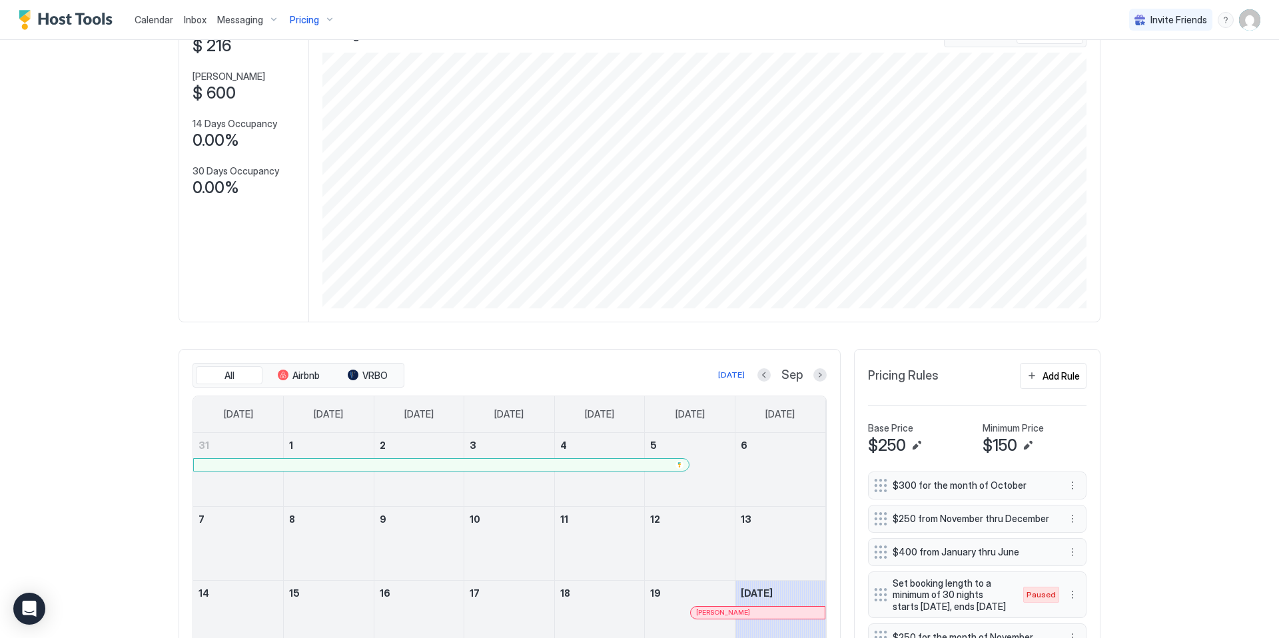
scroll to position [168, 0]
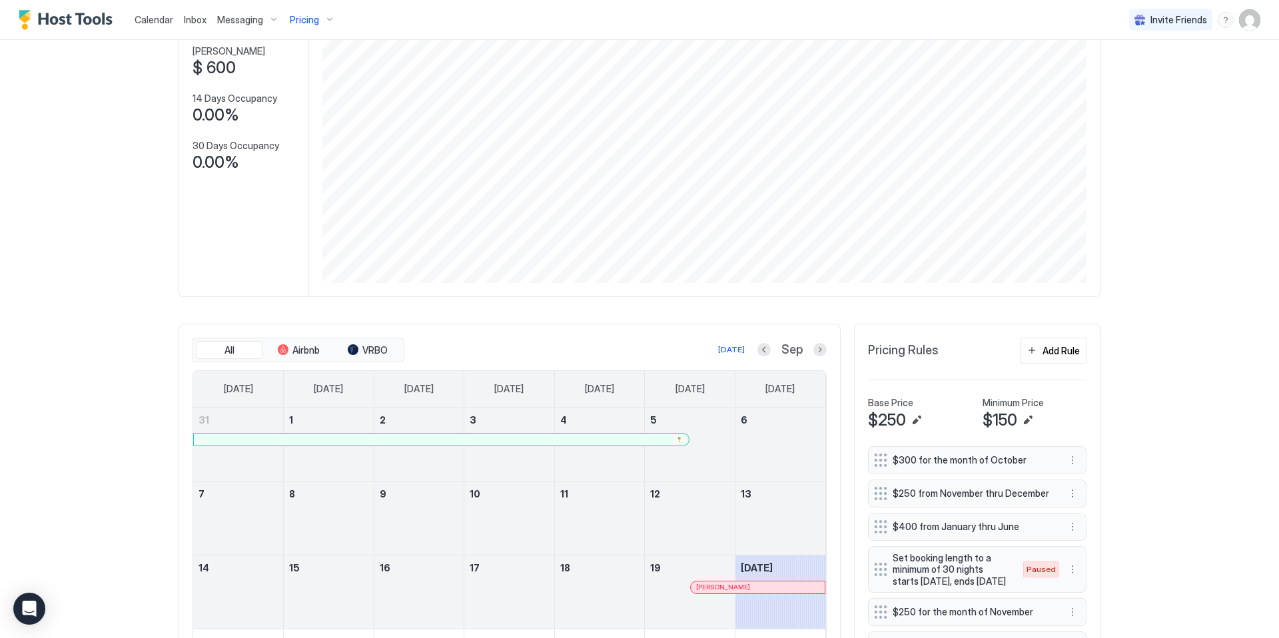
click at [821, 358] on div "All Airbnb VRBO [DATE] Sep" at bounding box center [509, 350] width 634 height 25
click at [819, 349] on button "Next month" at bounding box center [819, 349] width 13 height 13
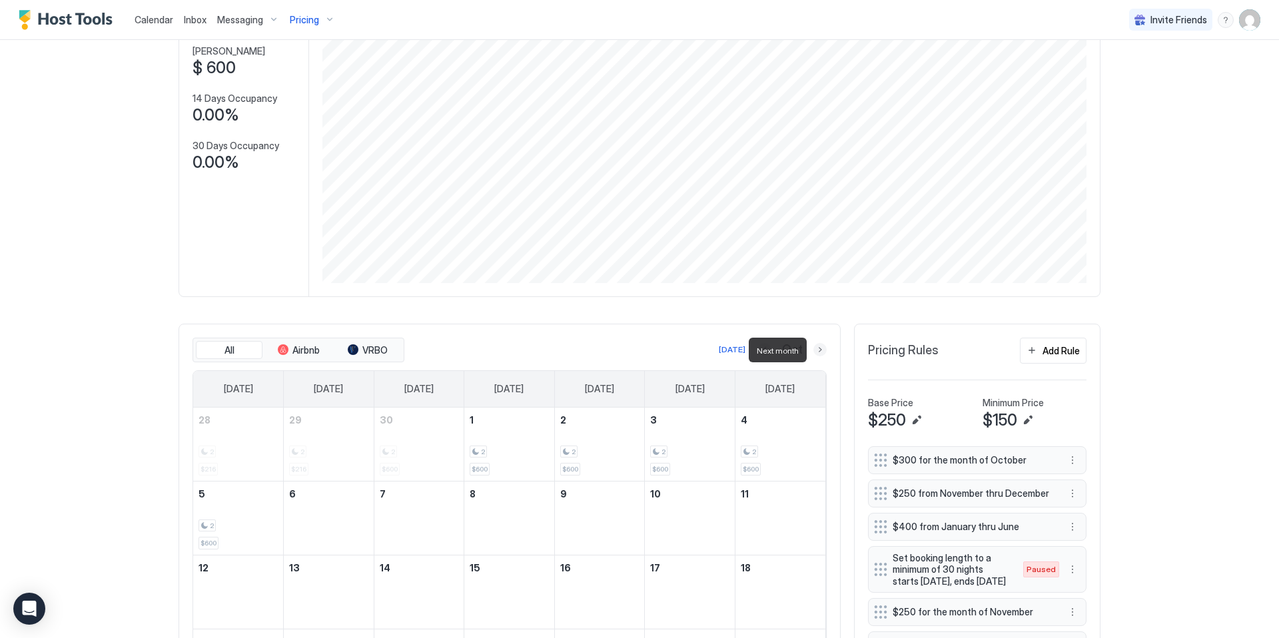
click at [819, 349] on button "Next month" at bounding box center [819, 349] width 13 height 13
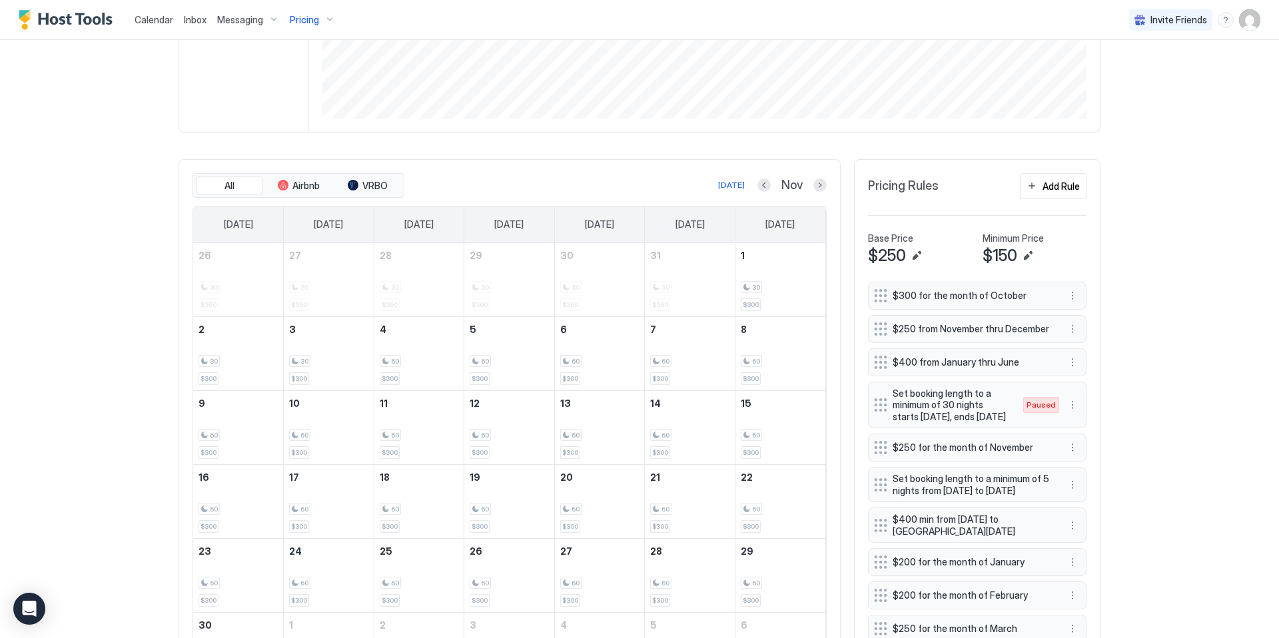
scroll to position [380, 0]
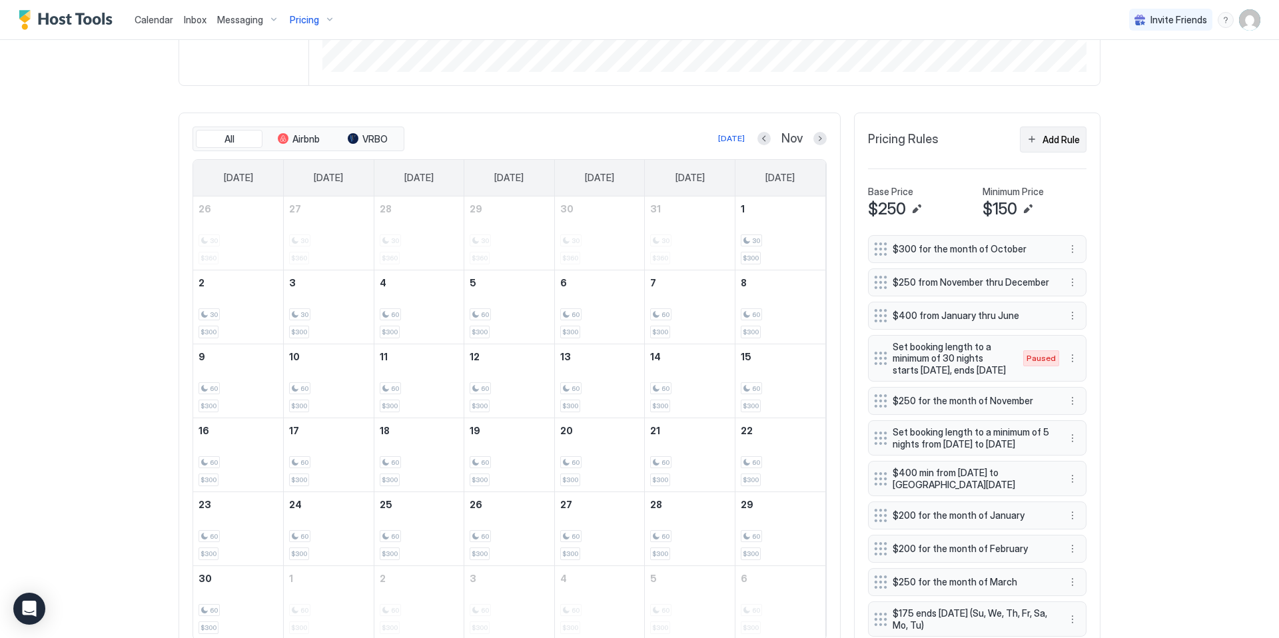
click at [1064, 135] on div "Add Rule" at bounding box center [1060, 140] width 37 height 14
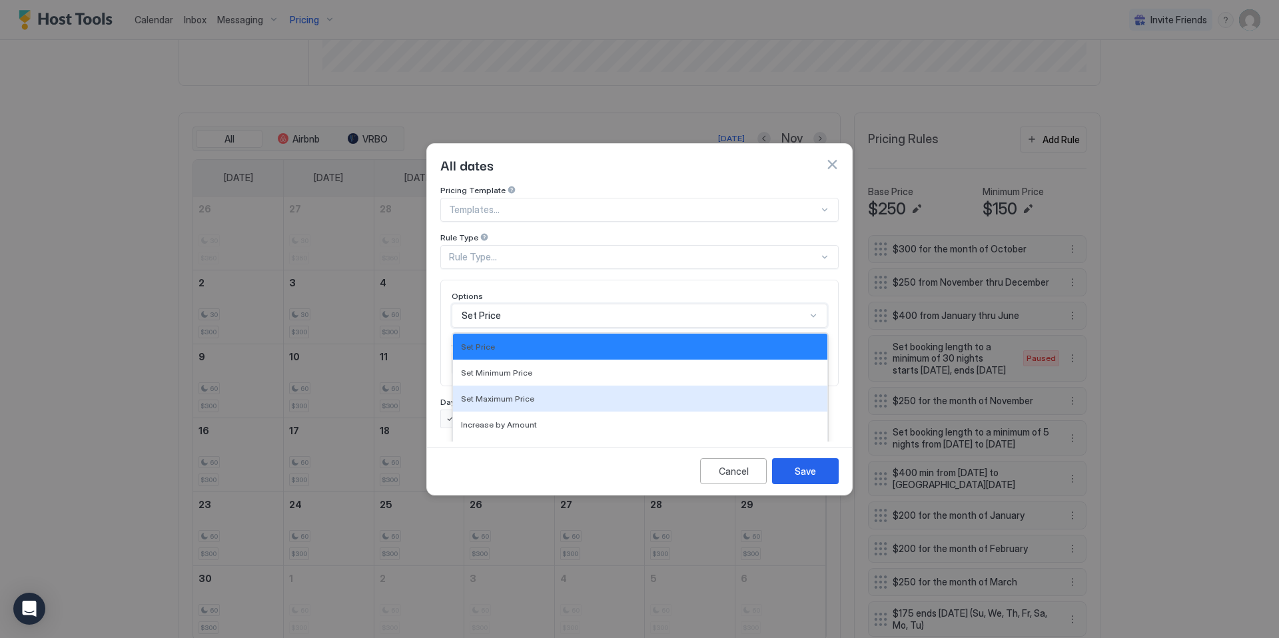
click at [512, 305] on div "Set Maximum Price, 3 of 17. 17 results available. Use Up and Down to choose opt…" at bounding box center [640, 316] width 376 height 24
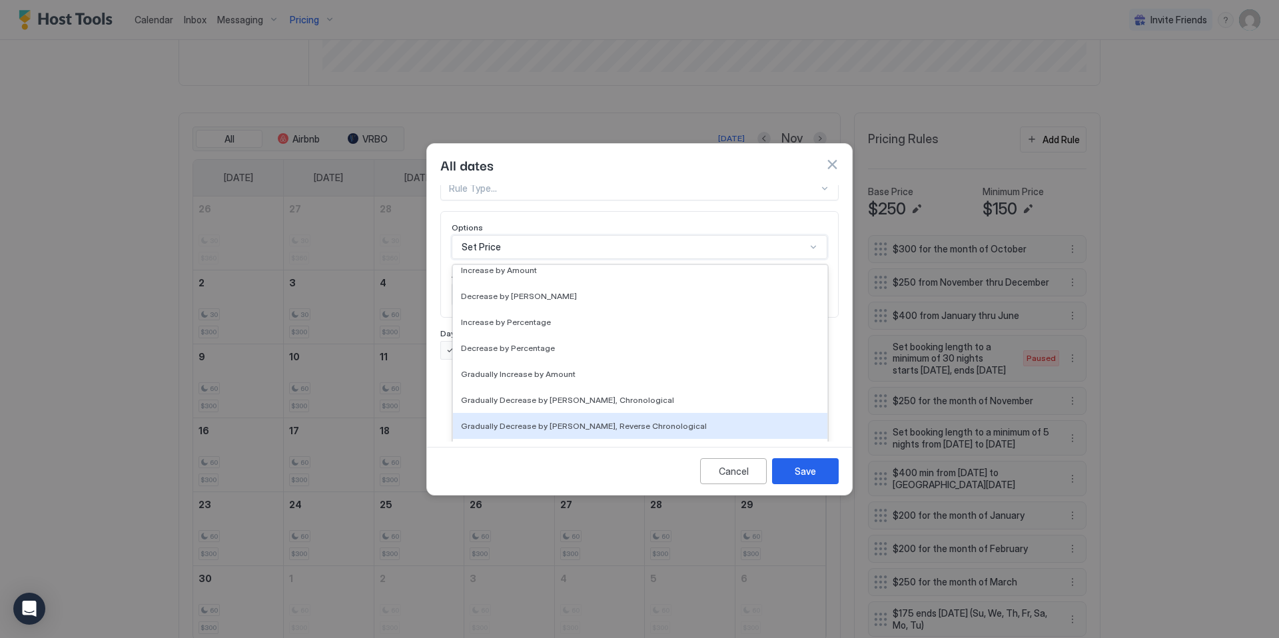
scroll to position [83, 0]
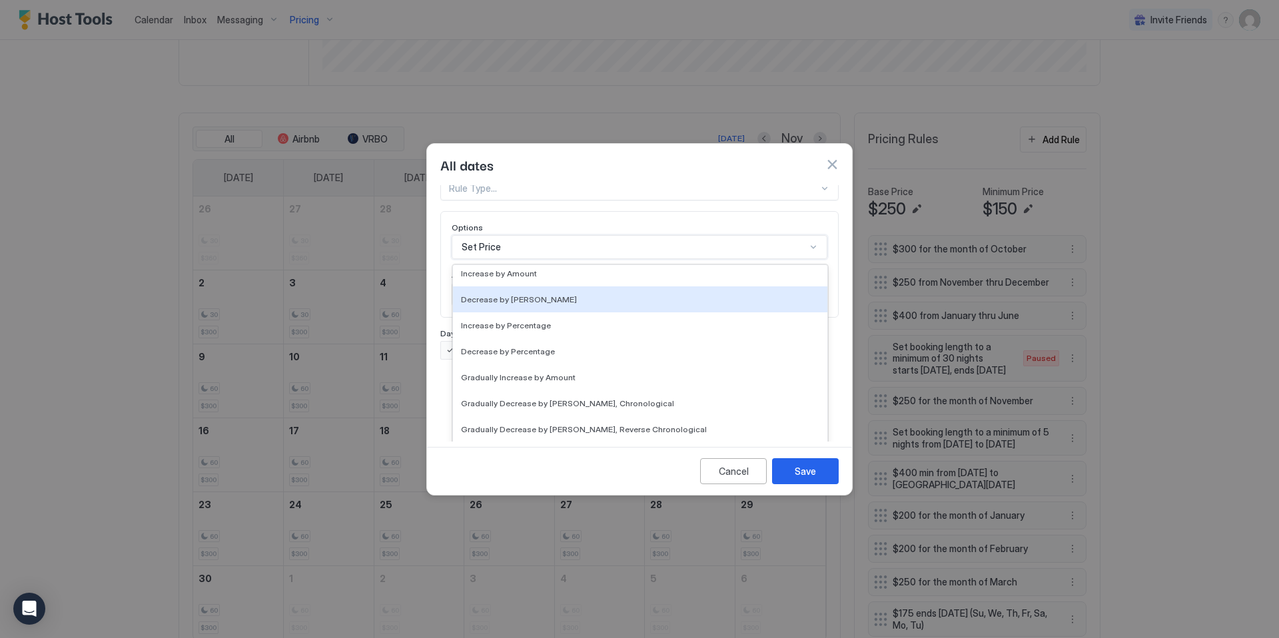
click at [560, 214] on div "Pricing Template Templates... Rule Type Rule Type... Options Decrease by [PERSO…" at bounding box center [639, 238] width 398 height 243
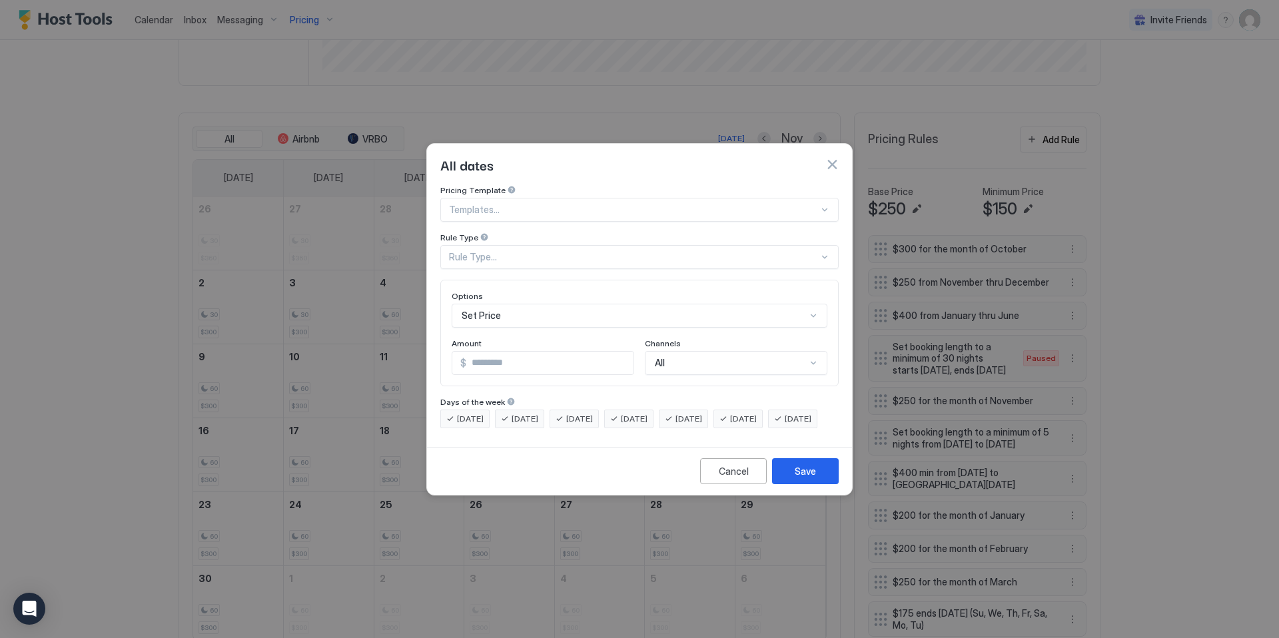
click at [501, 251] on div "Rule Type..." at bounding box center [634, 257] width 370 height 12
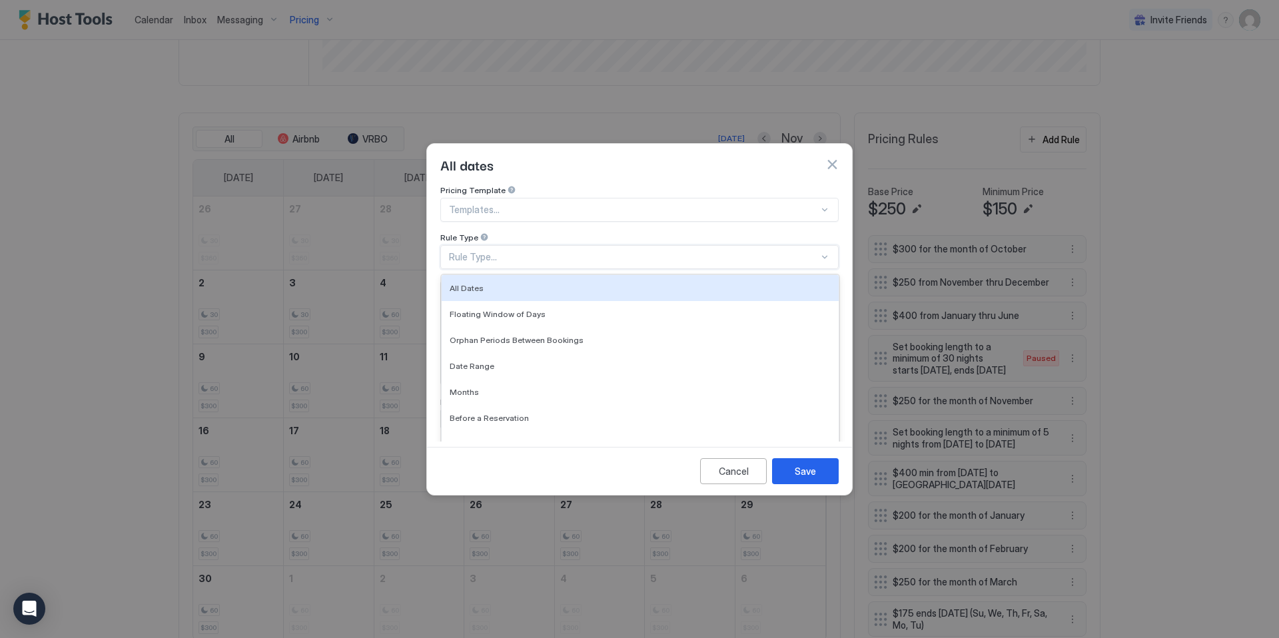
click at [498, 204] on div at bounding box center [634, 210] width 370 height 12
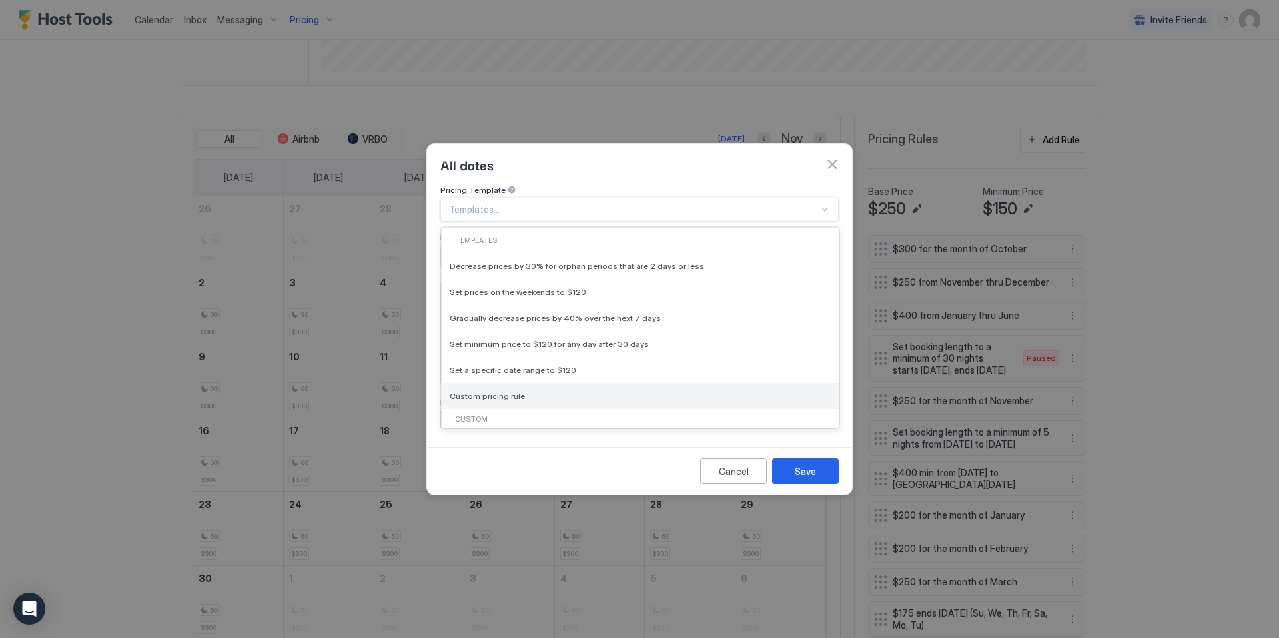
click at [496, 391] on div "Custom pricing rule" at bounding box center [640, 396] width 397 height 26
type input "***"
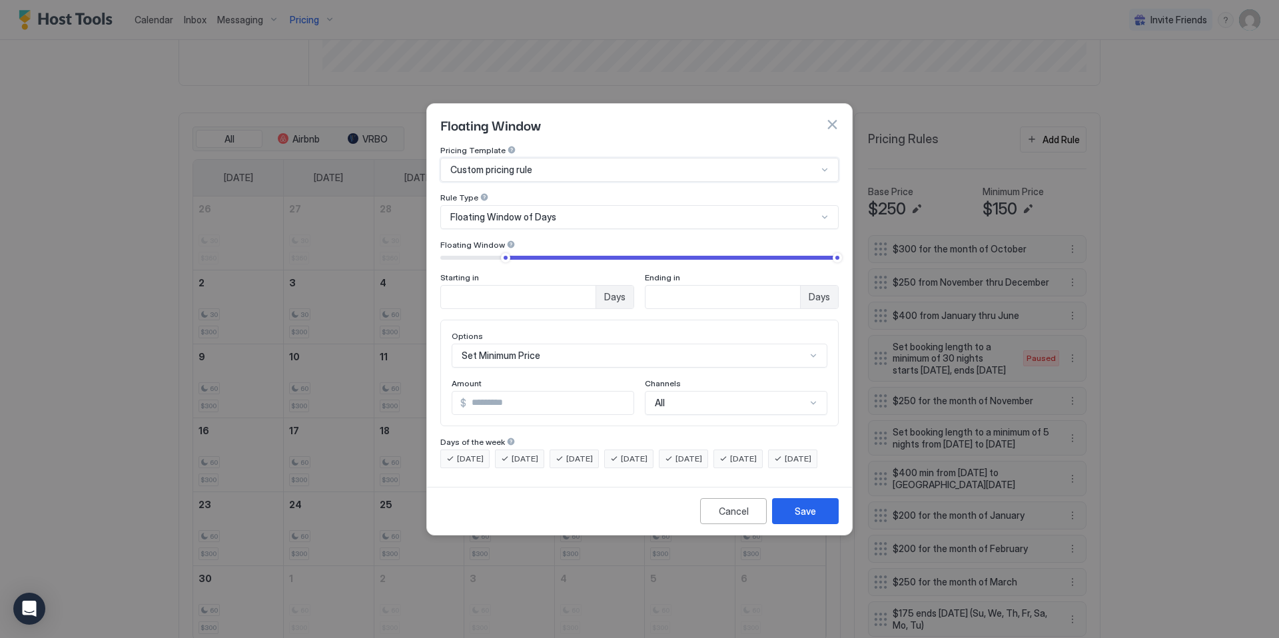
click at [517, 164] on span "Custom pricing rule" at bounding box center [491, 170] width 82 height 12
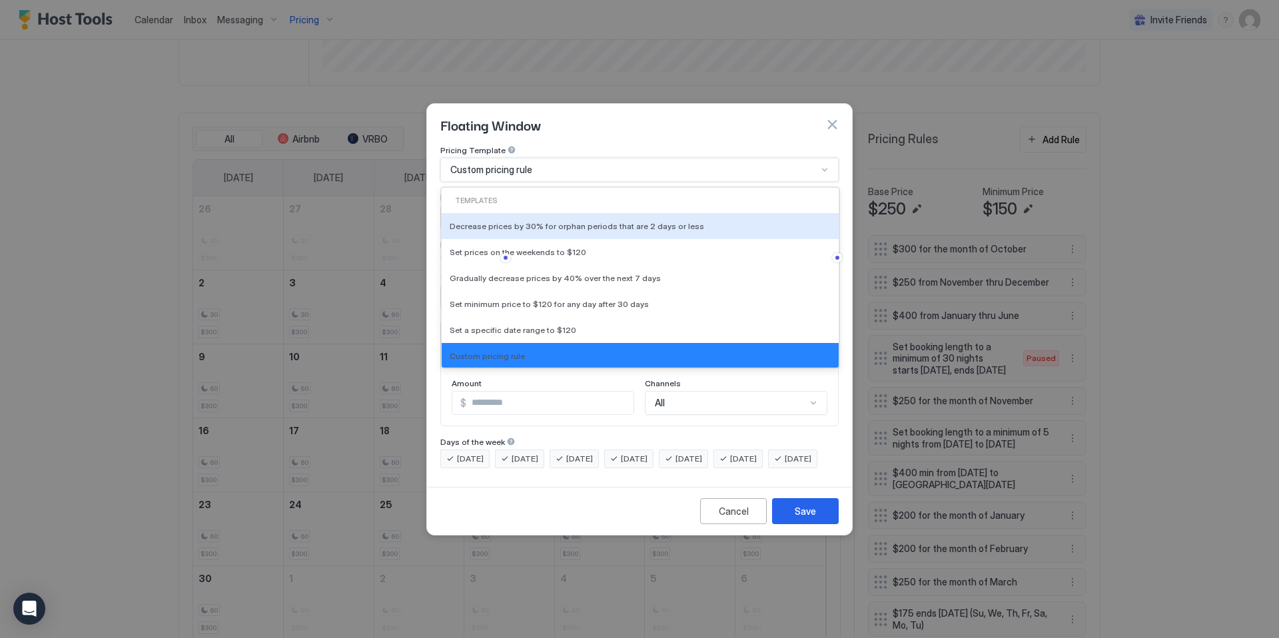
click at [547, 115] on div "Floating Window" at bounding box center [639, 125] width 398 height 20
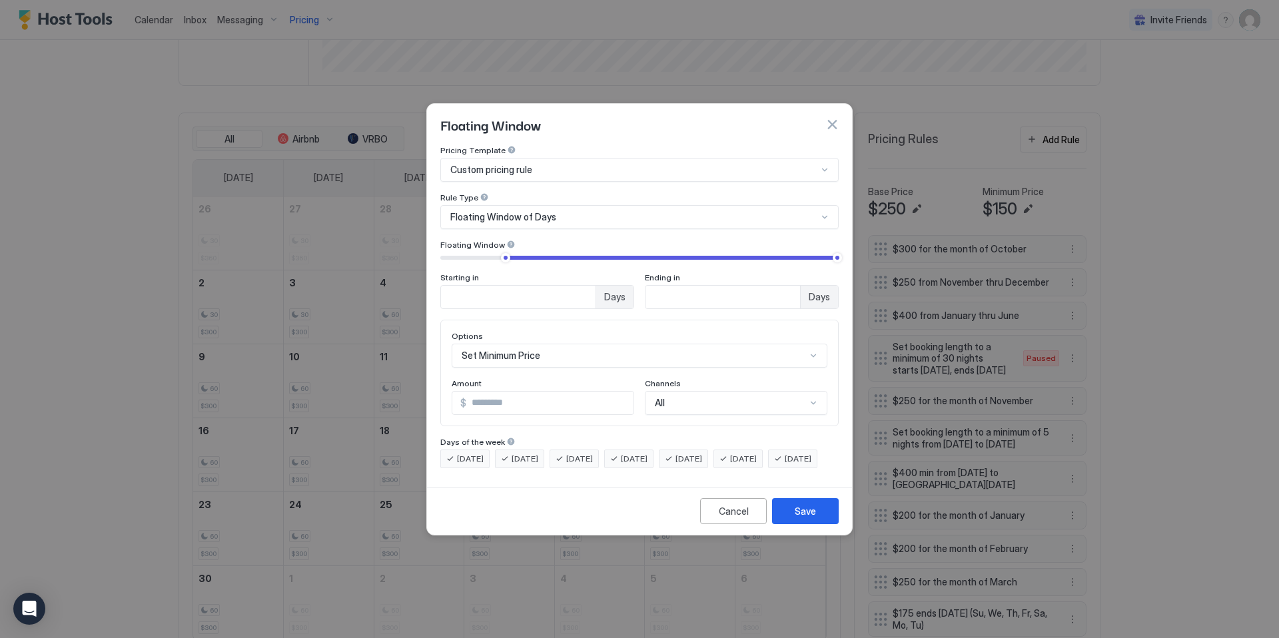
click at [523, 164] on span "Custom pricing rule" at bounding box center [491, 170] width 82 height 12
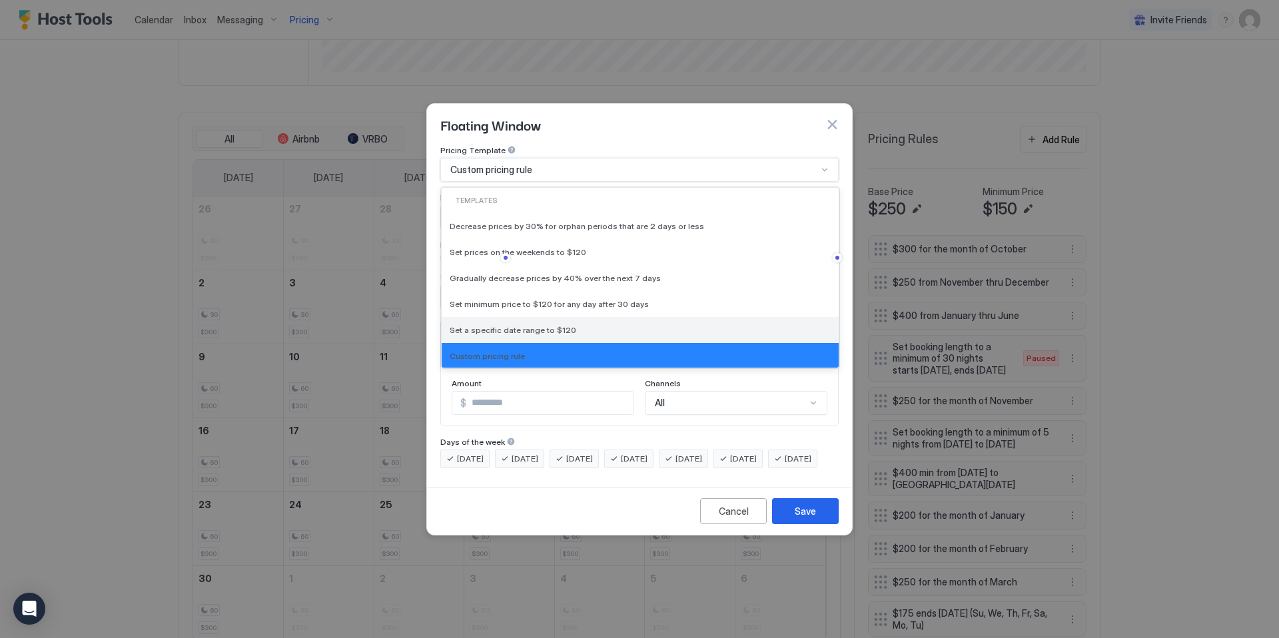
click at [503, 325] on span "Set a specific date range to $120" at bounding box center [513, 330] width 127 height 10
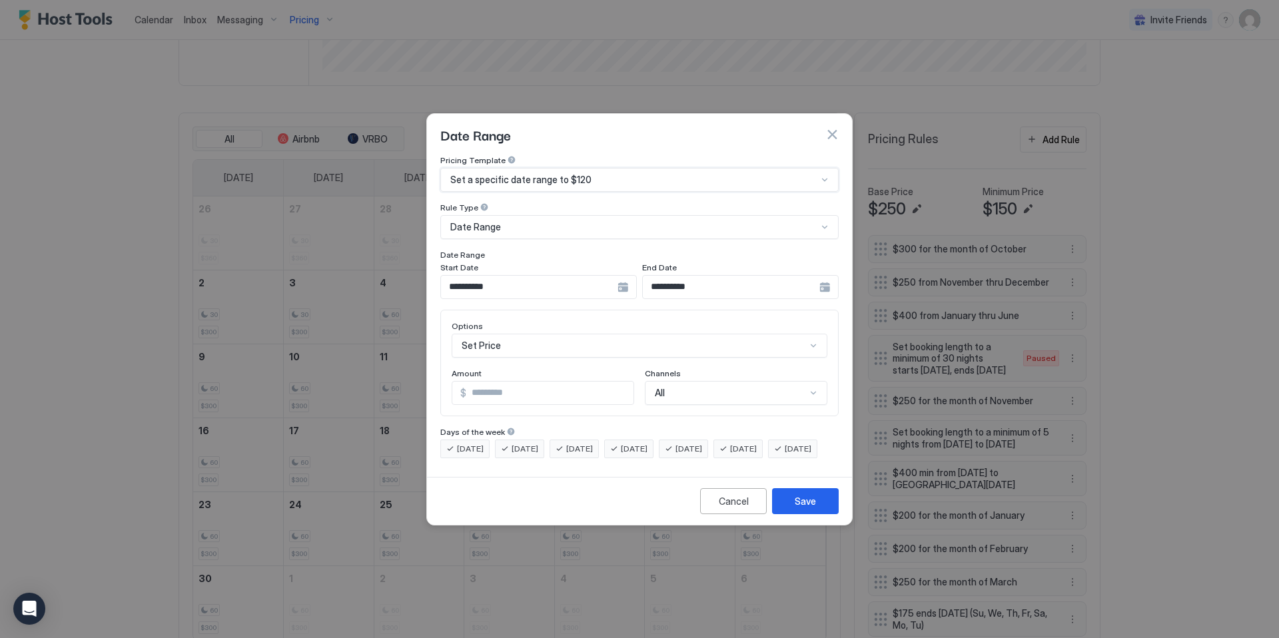
click at [626, 276] on div "**********" at bounding box center [538, 287] width 196 height 24
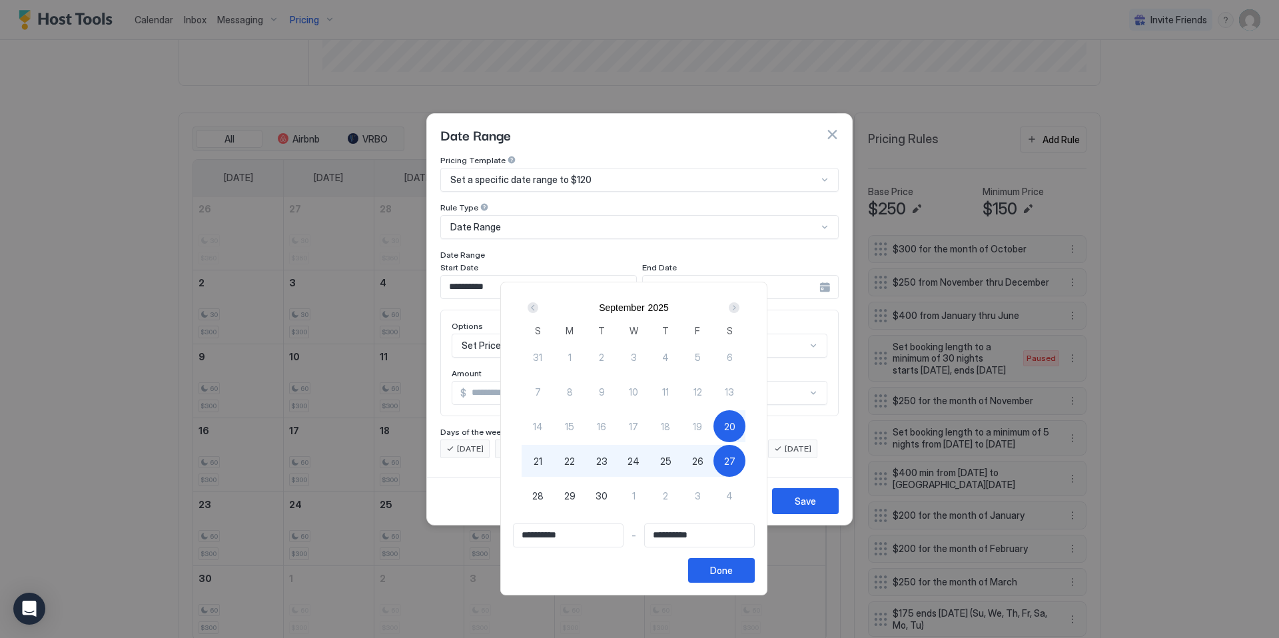
click at [739, 307] on div "Next" at bounding box center [734, 307] width 11 height 11
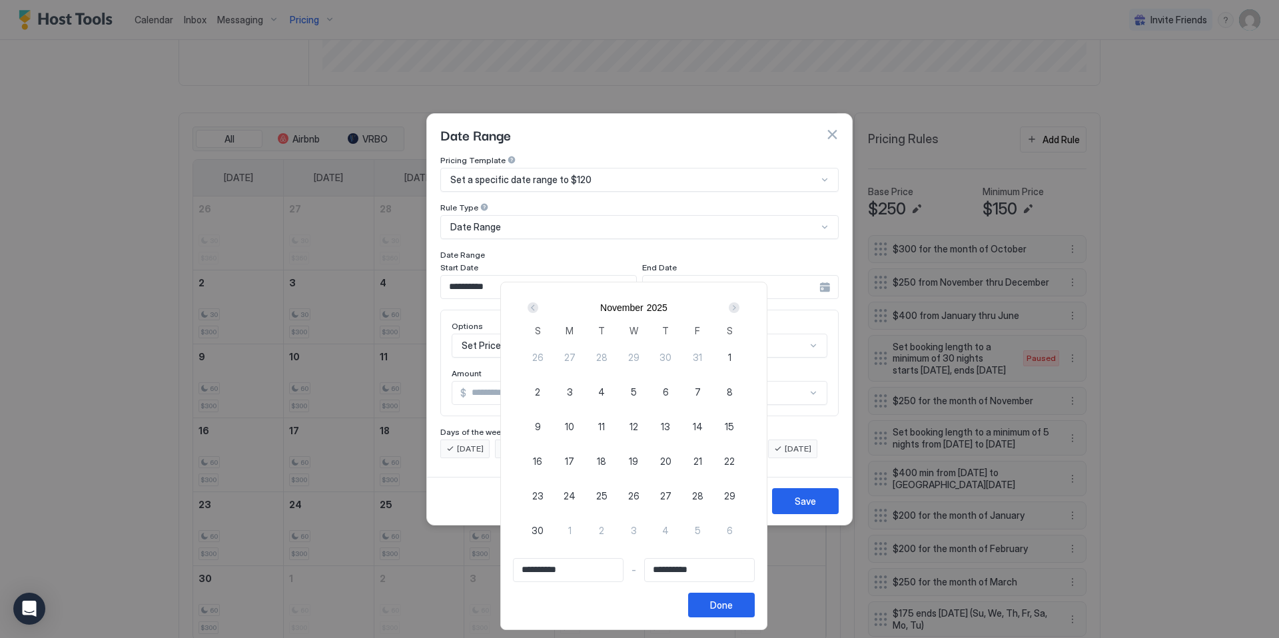
click at [669, 396] on span "6" at bounding box center [666, 392] width 6 height 14
type input "**********"
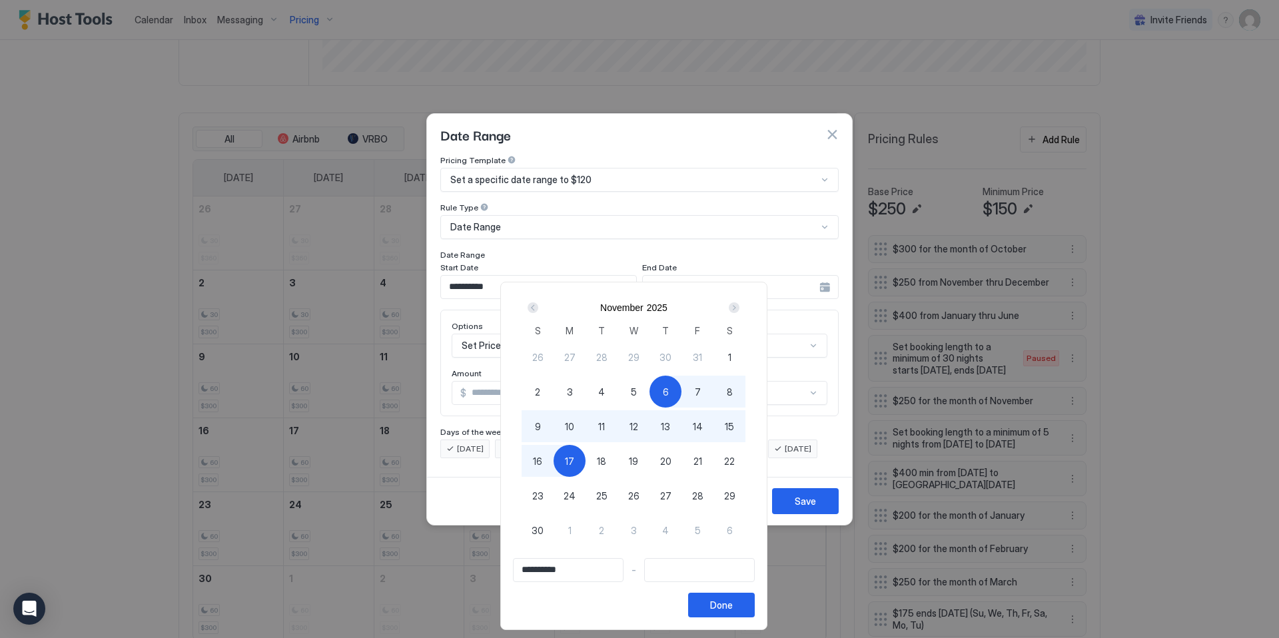
click at [574, 460] on span "17" at bounding box center [569, 461] width 9 height 14
type input "**********"
click at [733, 605] on div "Done" at bounding box center [721, 605] width 23 height 14
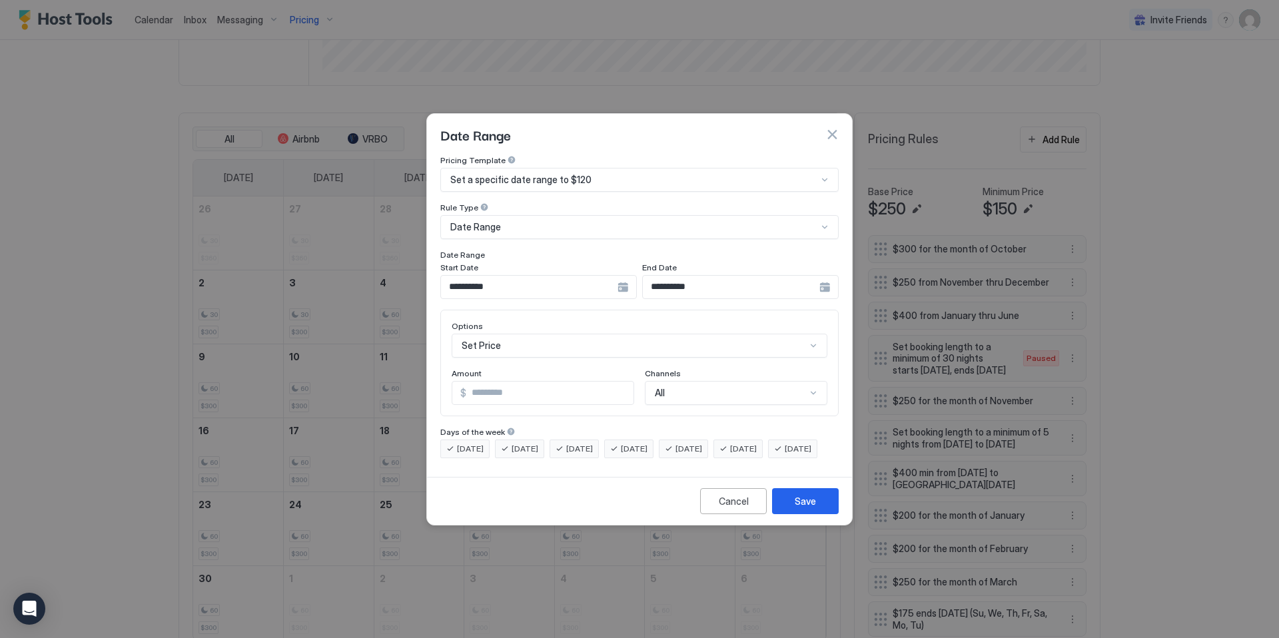
click at [521, 388] on input "***" at bounding box center [549, 393] width 167 height 23
type input "***"
click at [802, 508] on div "Save" at bounding box center [805, 501] width 21 height 14
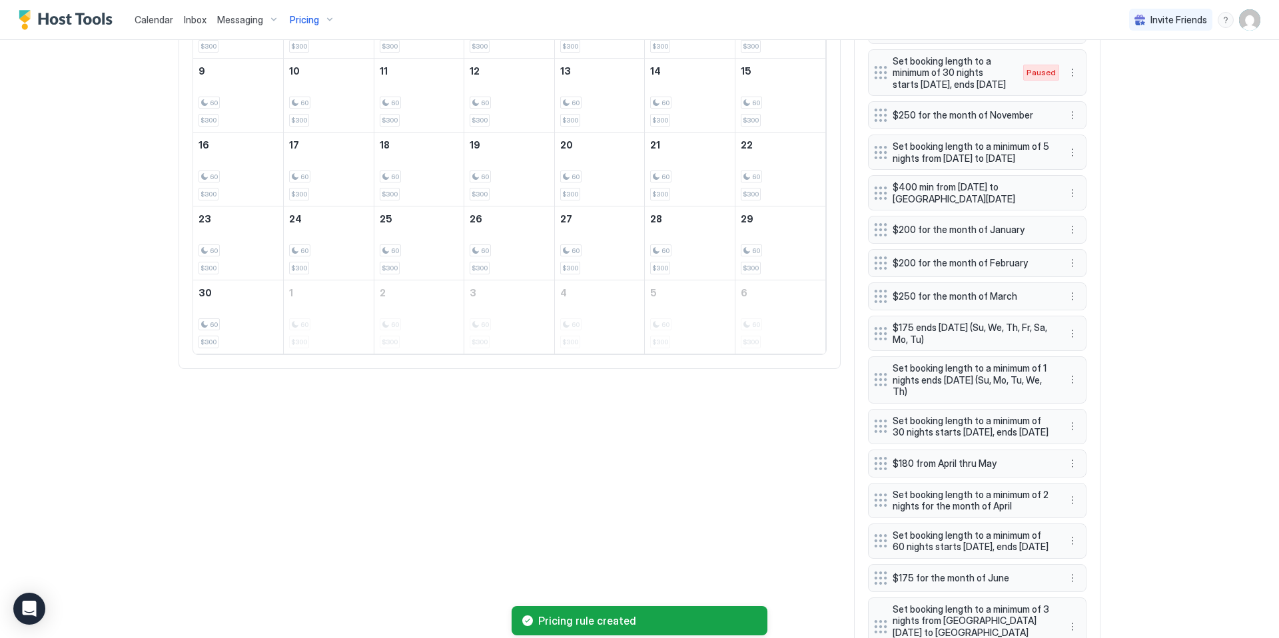
scroll to position [998, 0]
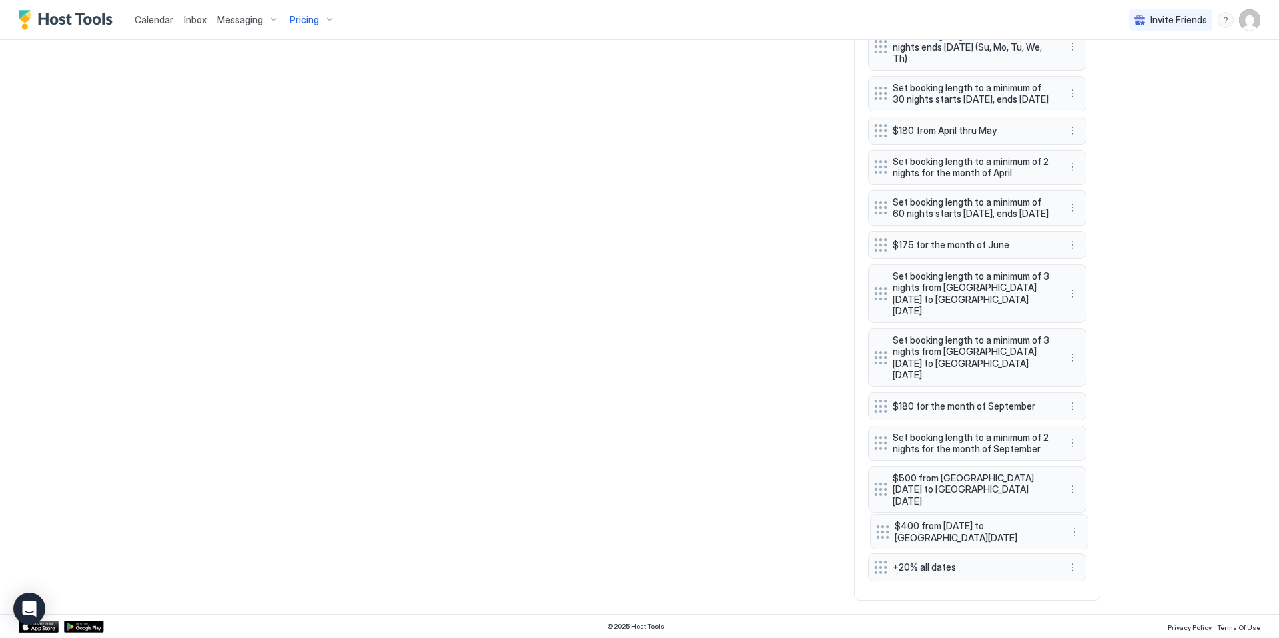
drag, startPoint x: 880, startPoint y: 568, endPoint x: 882, endPoint y: 531, distance: 37.3
click at [882, 531] on div "$300 for the month of October $250 from November thru December $400 from Januar…" at bounding box center [977, 101] width 218 height 971
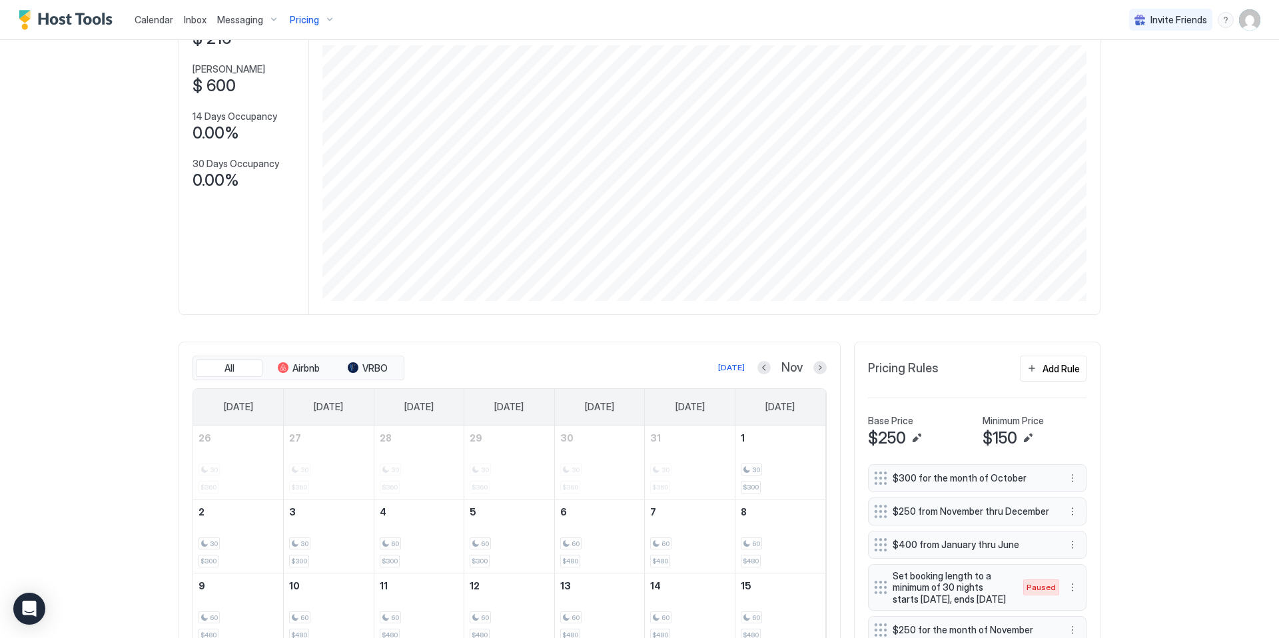
scroll to position [0, 0]
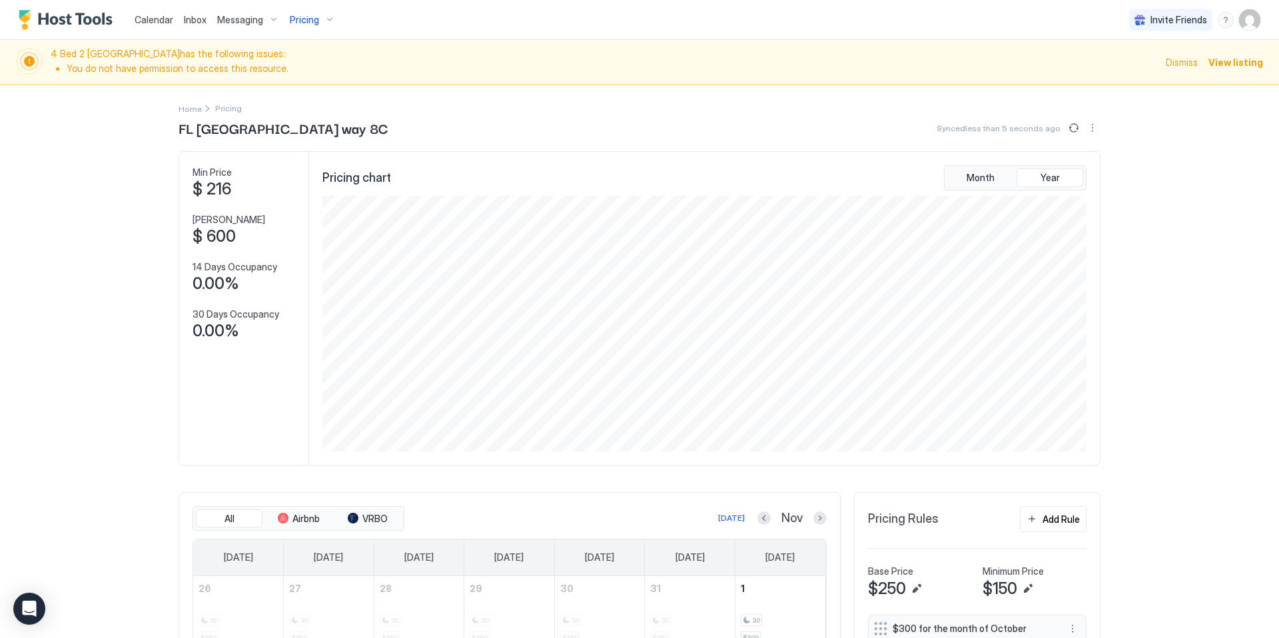
click at [312, 19] on span "Pricing" at bounding box center [304, 20] width 29 height 12
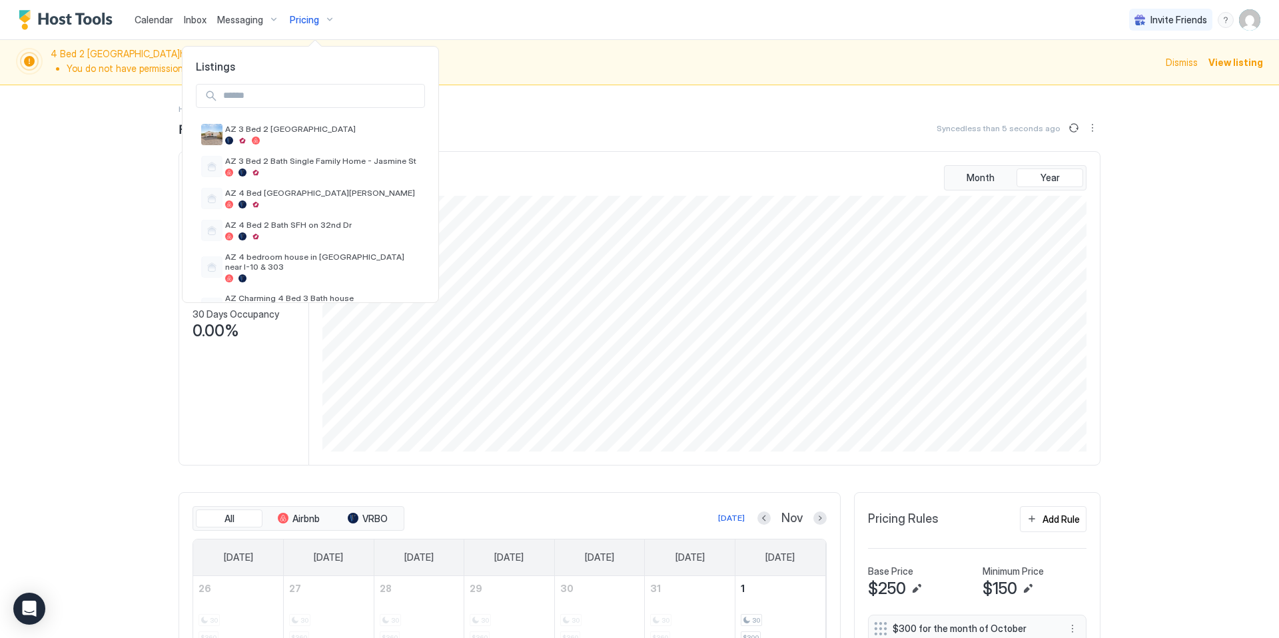
click at [296, 98] on input "Input Field" at bounding box center [321, 96] width 206 height 23
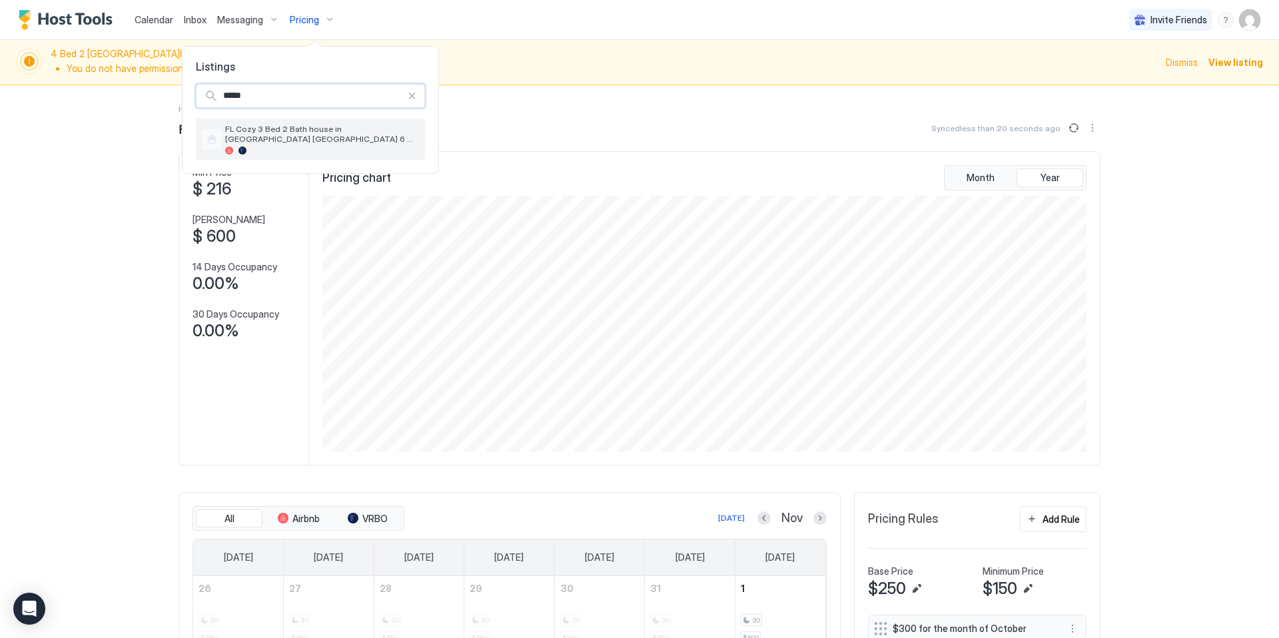
type input "*****"
click at [296, 129] on span "FL Cozy 3 Bed 2 Bath house in [GEOGRAPHIC_DATA] [GEOGRAPHIC_DATA] 6 [PERSON_NAM…" at bounding box center [322, 134] width 194 height 20
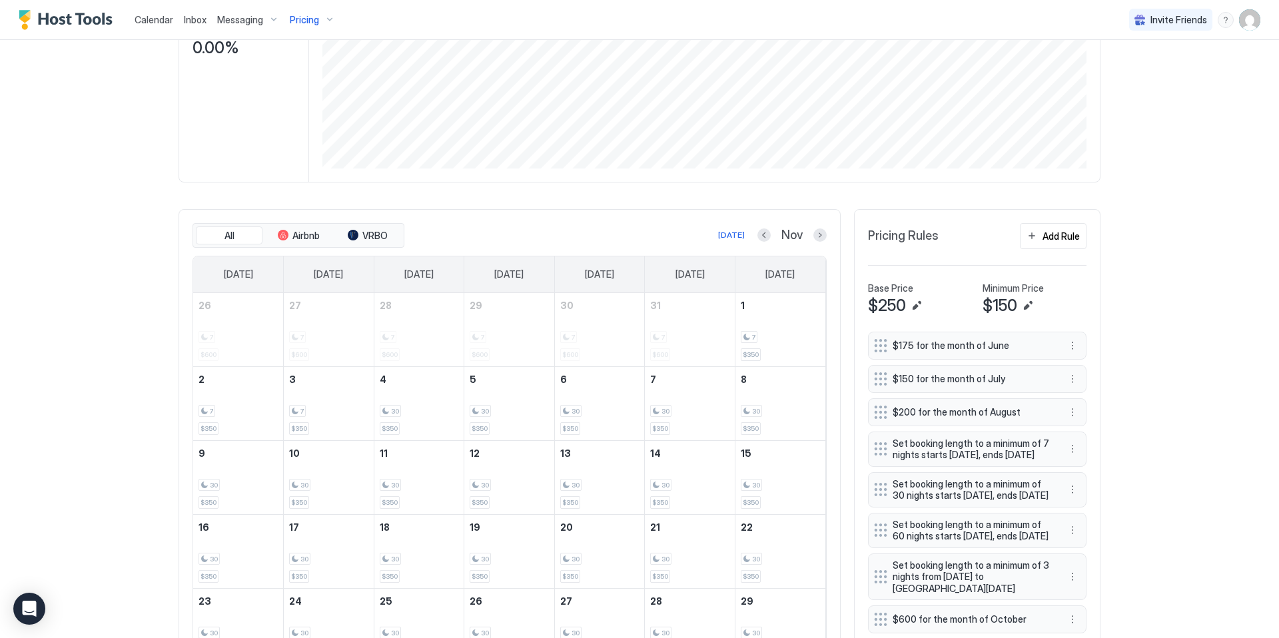
scroll to position [418, 0]
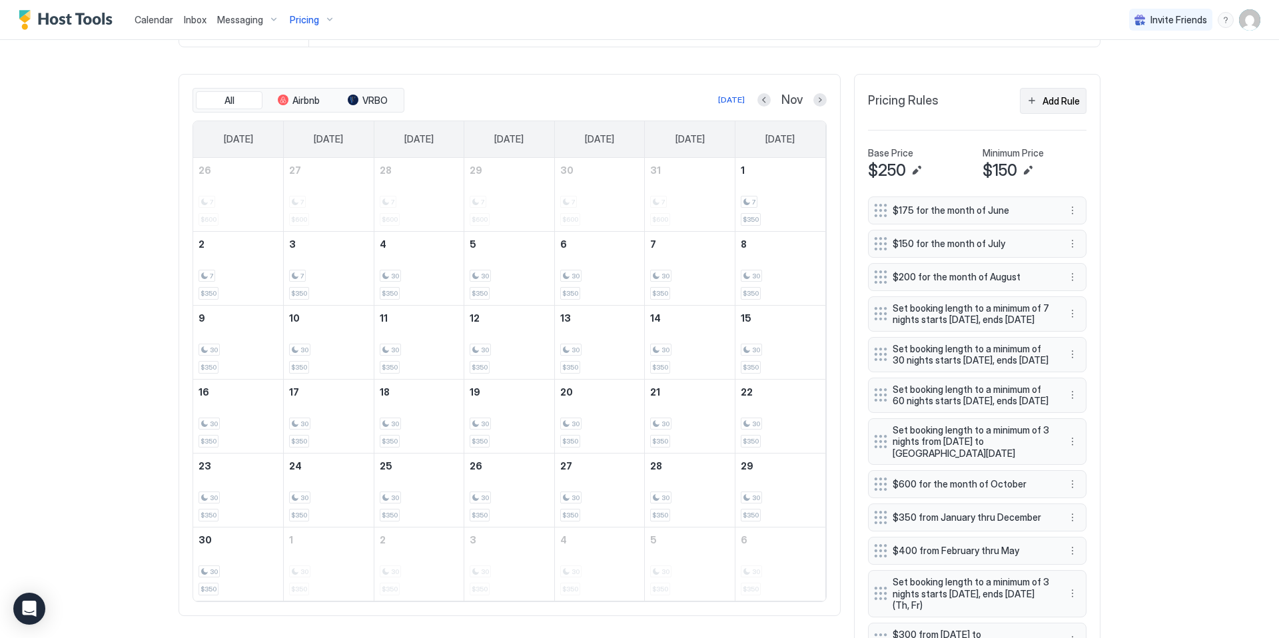
click at [1051, 103] on div "Add Rule" at bounding box center [1060, 101] width 37 height 14
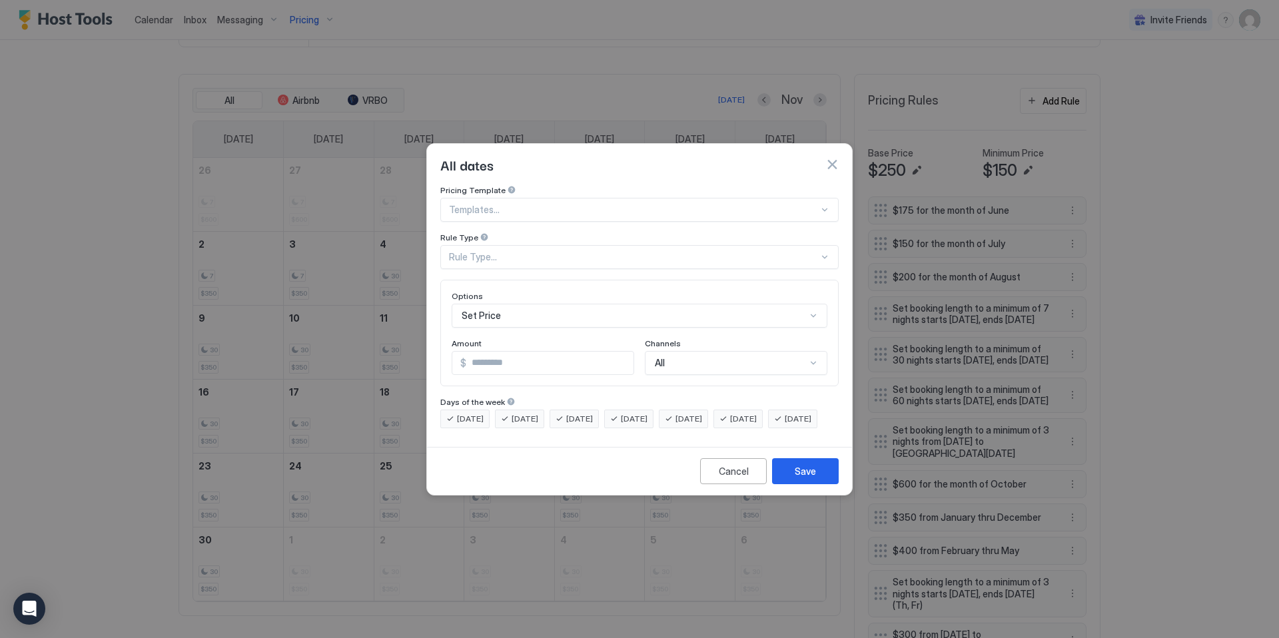
click at [581, 204] on div "Templates..." at bounding box center [639, 210] width 398 height 24
type input "*"
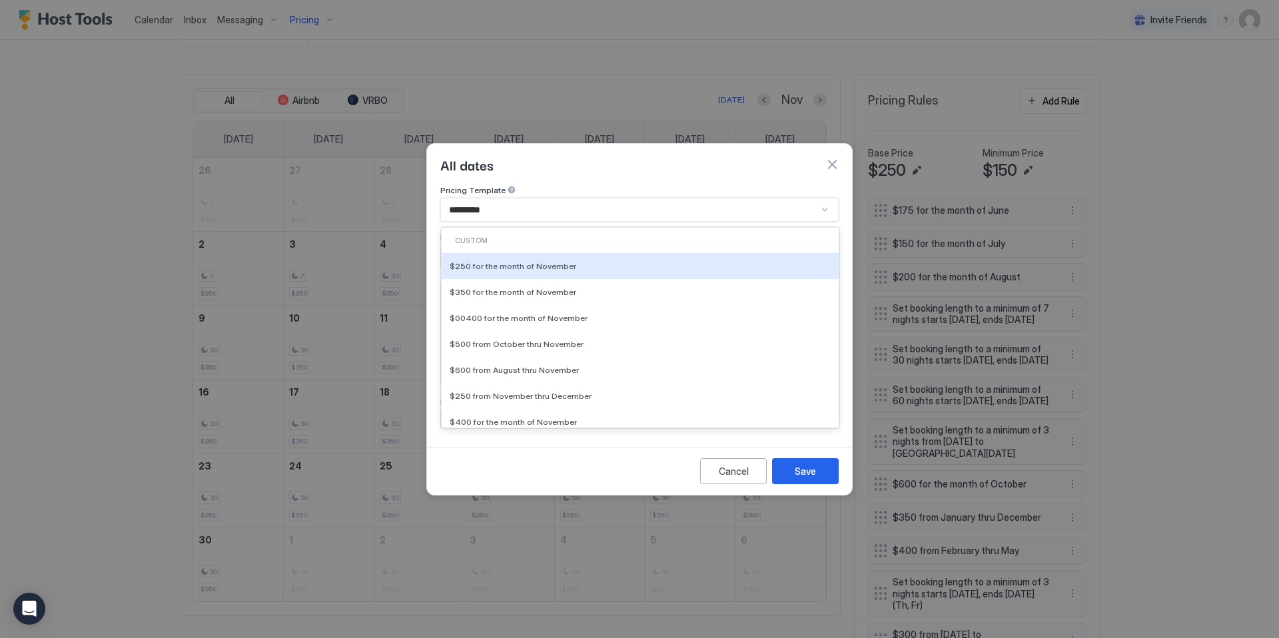
type input "**********"
click at [585, 204] on div at bounding box center [634, 210] width 370 height 12
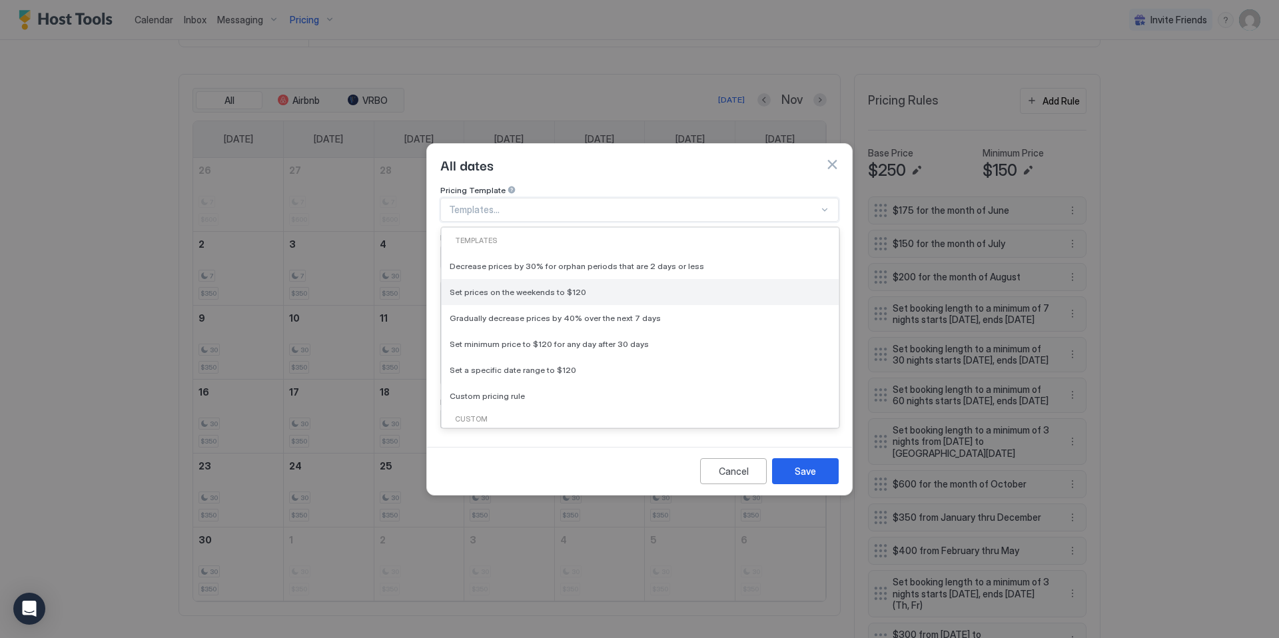
click at [534, 287] on span "Set prices on the weekends to $120" at bounding box center [518, 292] width 137 height 10
type input "***"
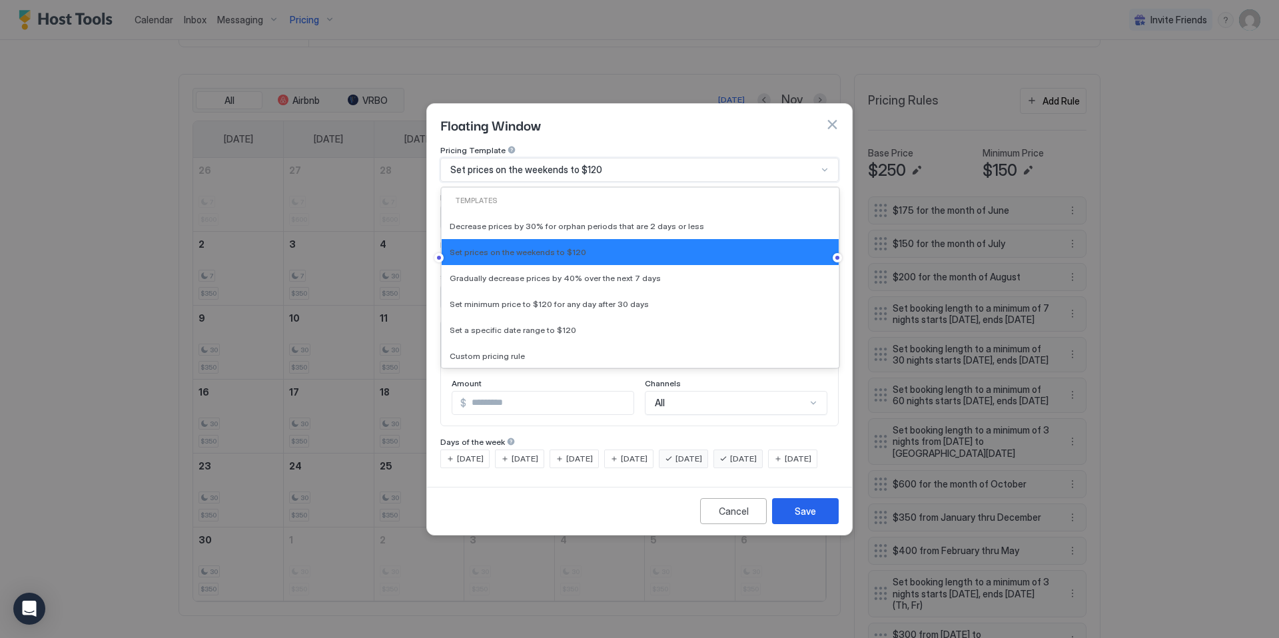
click at [503, 164] on span "Set prices on the weekends to $120" at bounding box center [526, 170] width 152 height 12
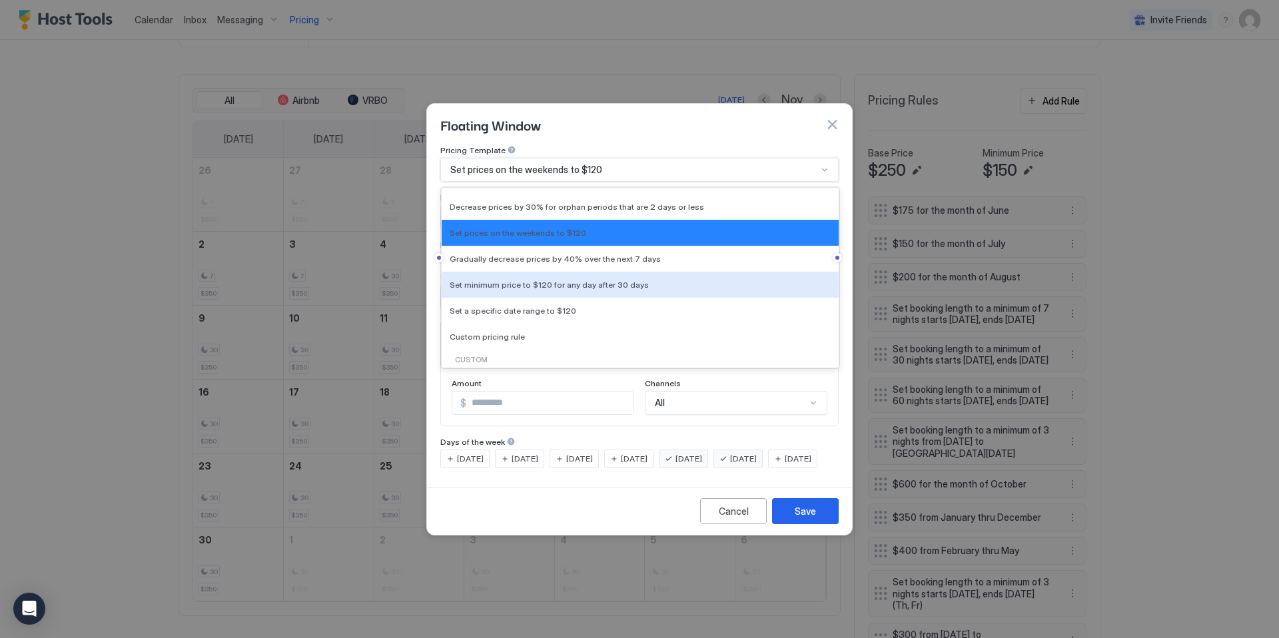
scroll to position [23, 0]
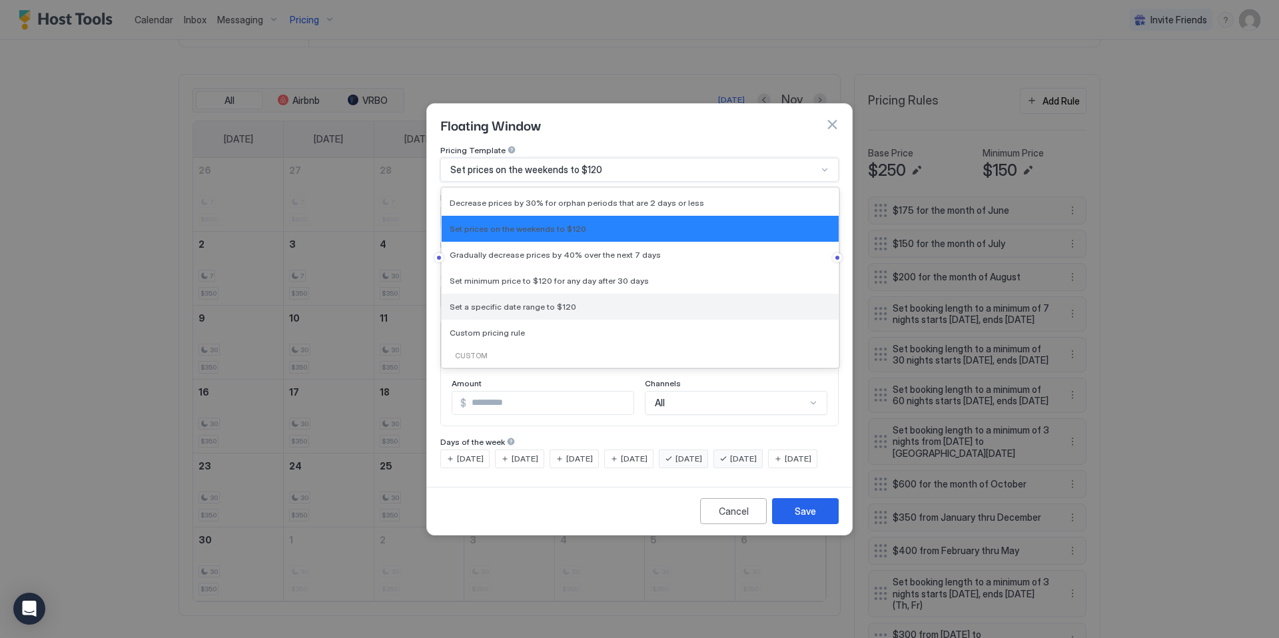
click at [503, 302] on span "Set a specific date range to $120" at bounding box center [513, 307] width 127 height 10
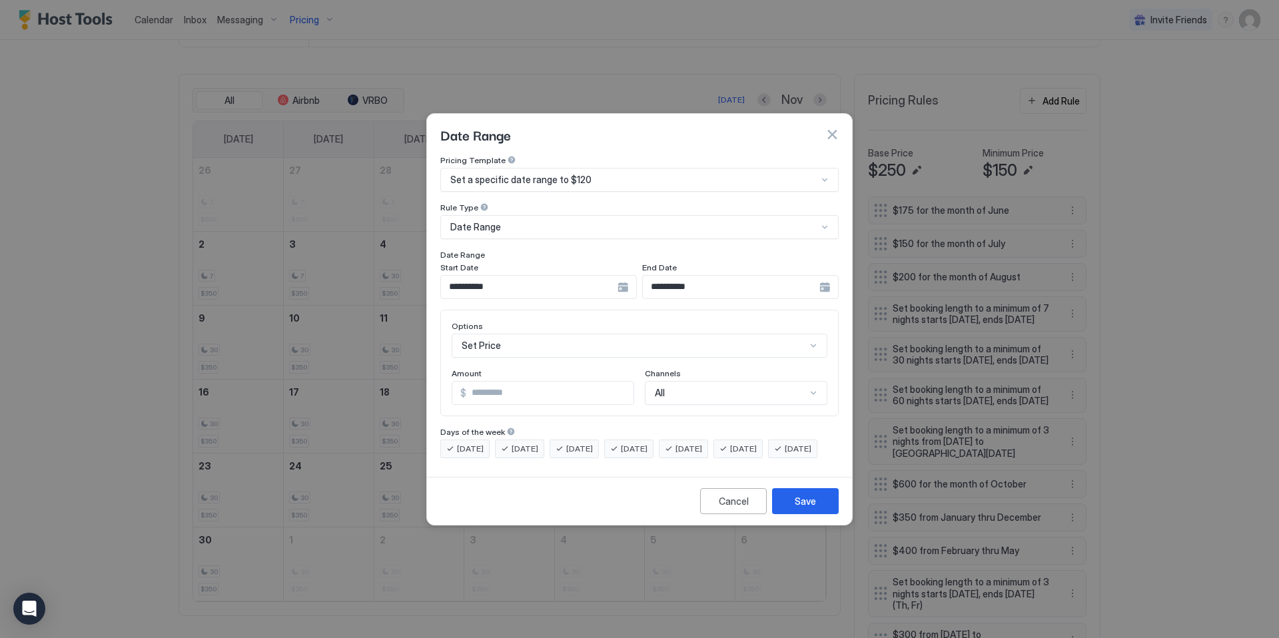
click at [625, 276] on div "**********" at bounding box center [538, 287] width 196 height 24
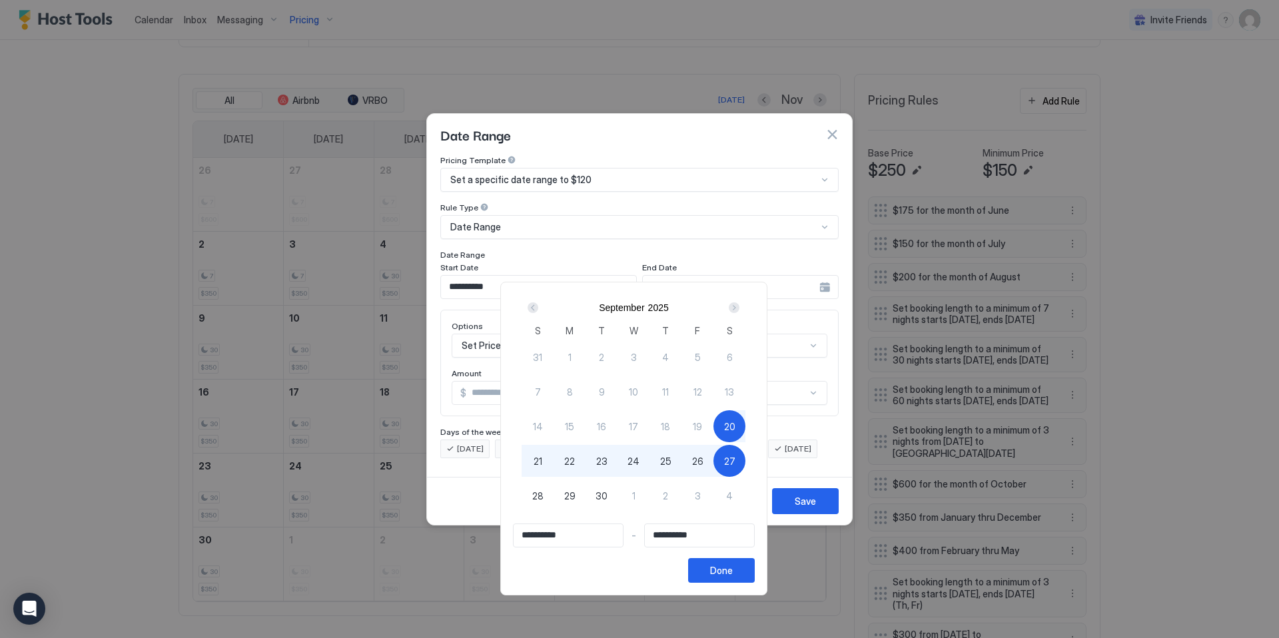
click at [739, 307] on div "Next" at bounding box center [734, 307] width 11 height 11
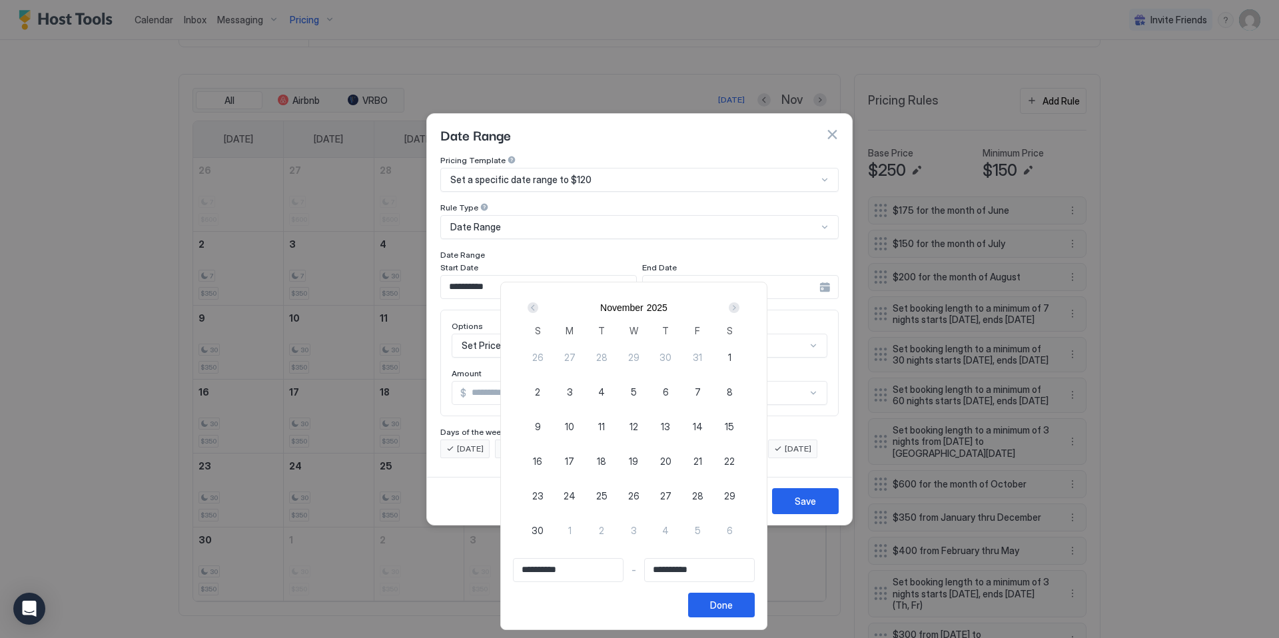
click at [677, 390] on div "6" at bounding box center [665, 392] width 32 height 32
type input "**********"
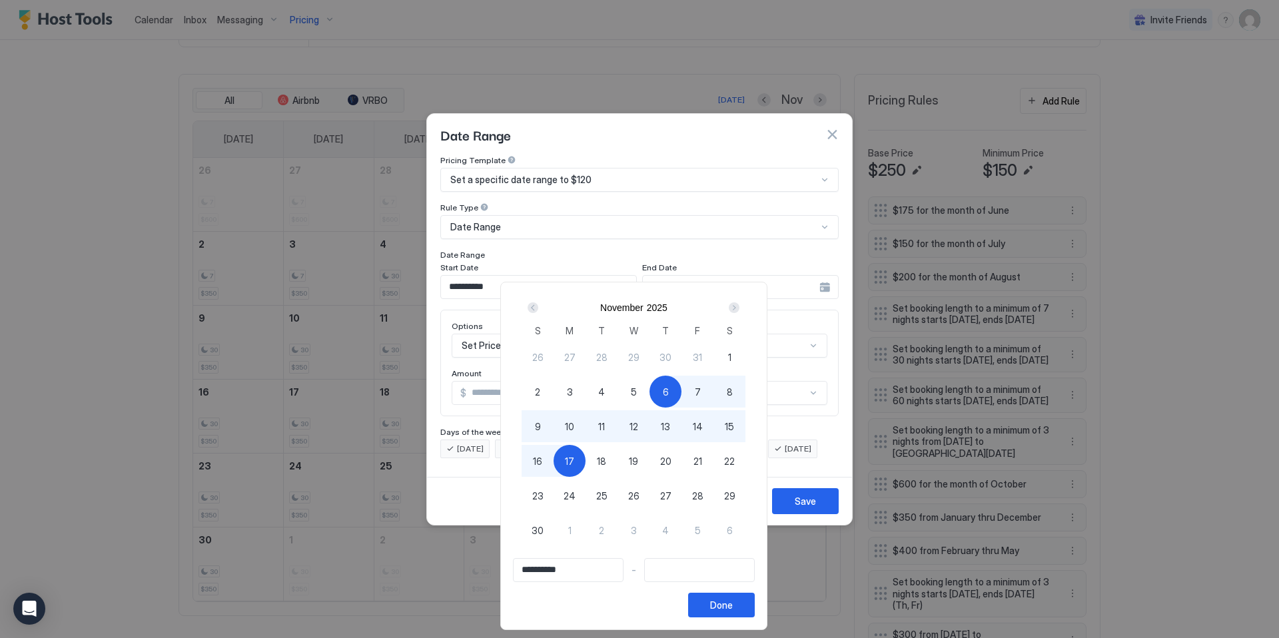
click at [571, 459] on span "17" at bounding box center [569, 461] width 9 height 14
type input "**********"
click at [667, 240] on div at bounding box center [639, 319] width 1279 height 638
type input "**********"
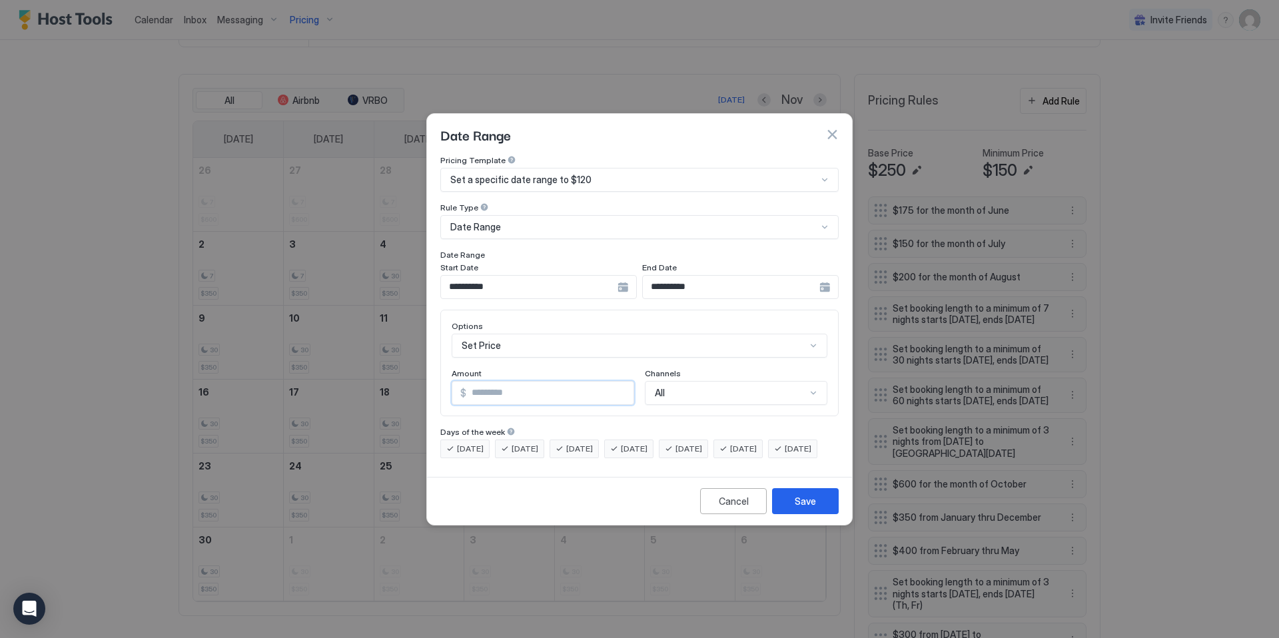
click at [553, 384] on input "***" at bounding box center [549, 393] width 167 height 23
type input "***"
click at [807, 508] on div "Save" at bounding box center [805, 501] width 21 height 14
